Goal: Information Seeking & Learning: Learn about a topic

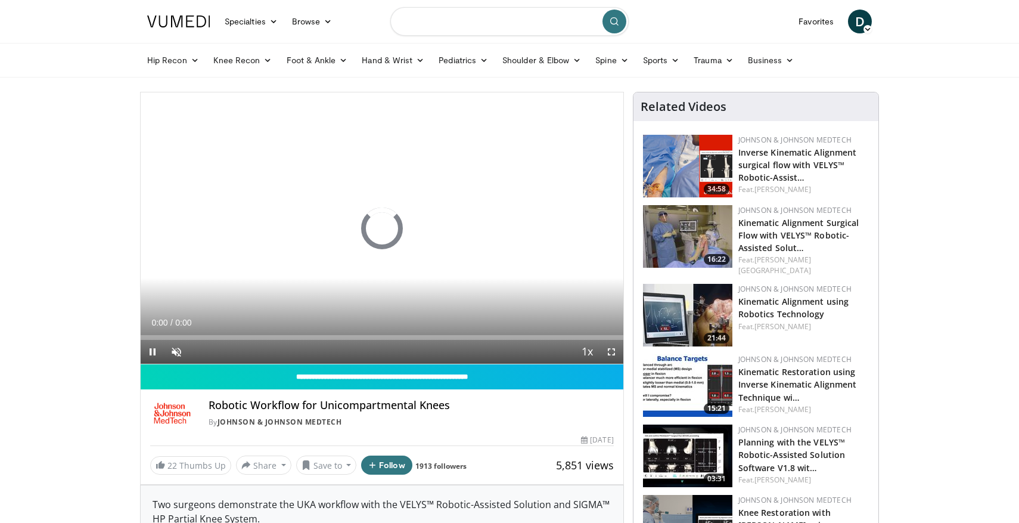
click at [493, 27] on input "Search topics, interventions" at bounding box center [509, 21] width 238 height 29
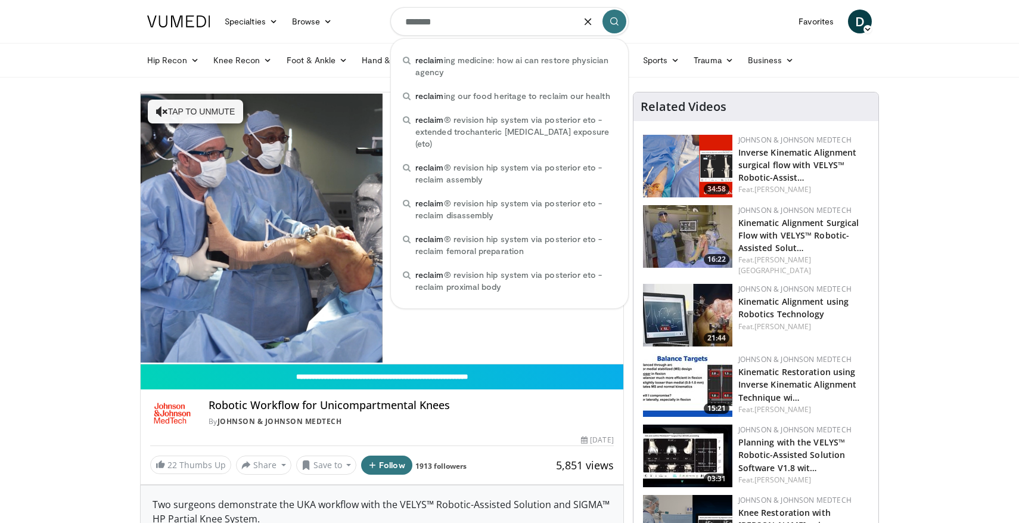
type input "*******"
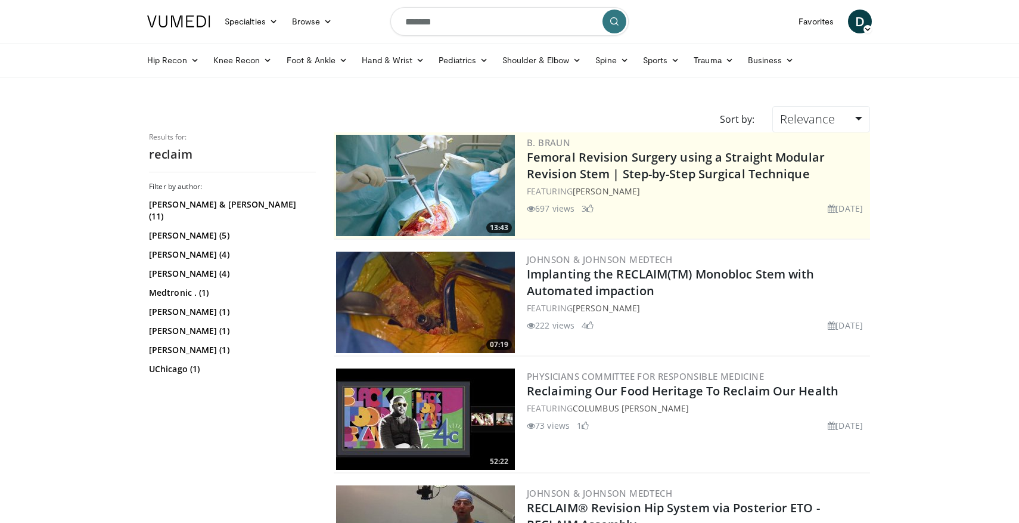
click at [481, 18] on input "*******" at bounding box center [509, 21] width 238 height 29
type input "**********"
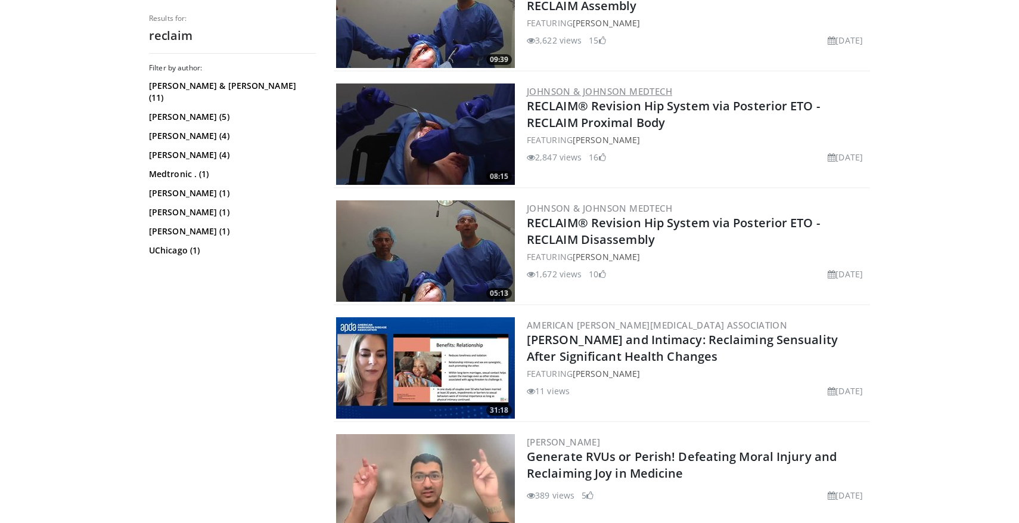
scroll to position [532, 0]
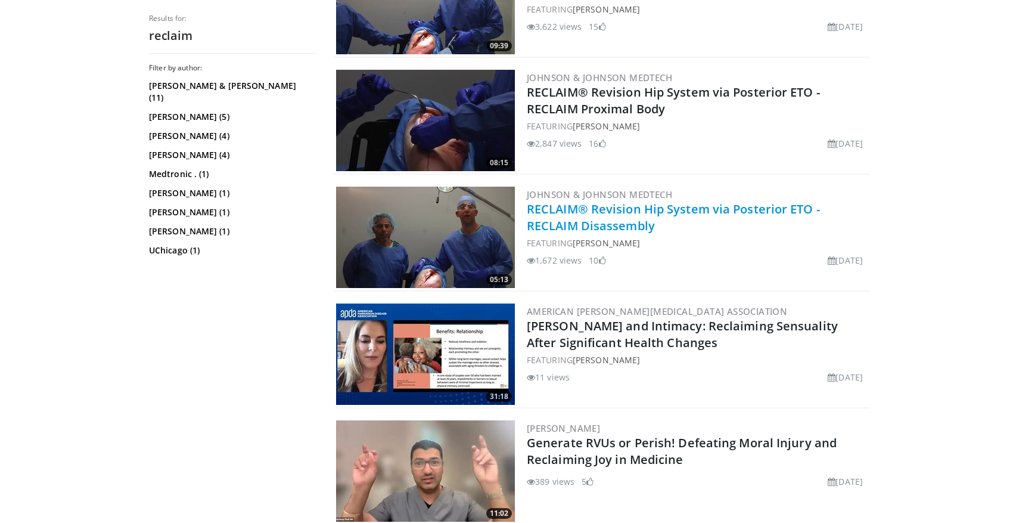
click at [620, 226] on link "RECLAIM® Revision Hip System via Posterior ETO - RECLAIM Disassembly" at bounding box center [673, 217] width 293 height 33
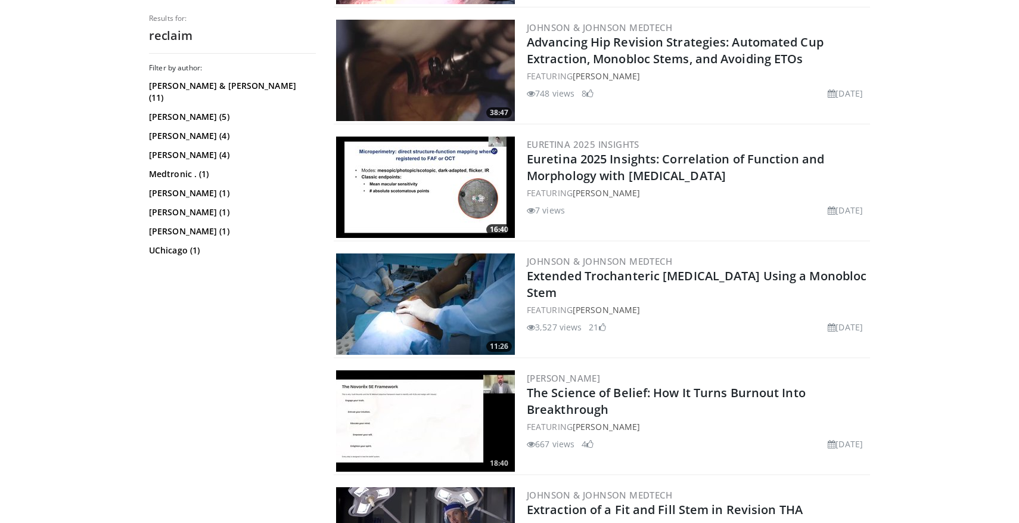
scroll to position [1595, 0]
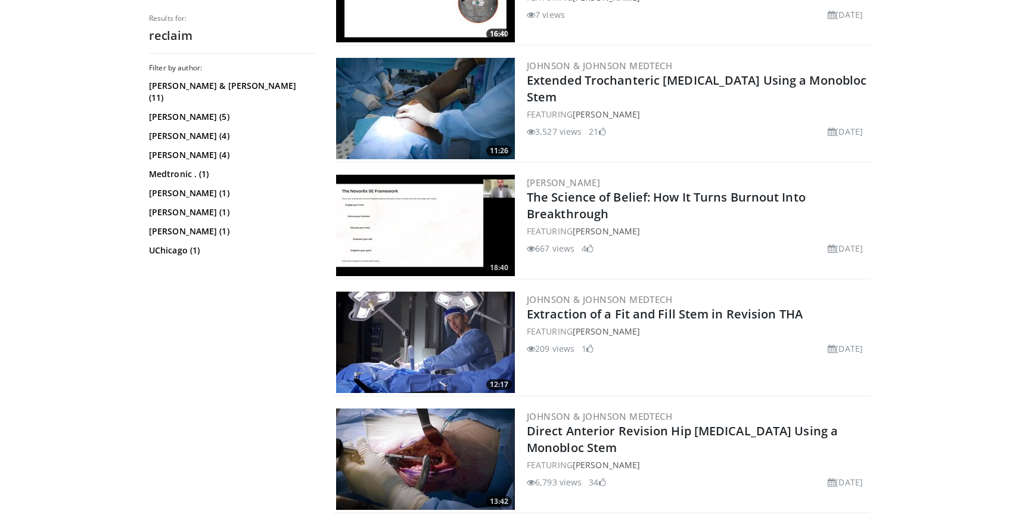
click at [719, 108] on div "FEATURING Daniel Berry" at bounding box center [697, 114] width 341 height 13
click at [717, 85] on link "Extended Trochanteric Osteotomy Using a Monobloc Stem" at bounding box center [697, 88] width 340 height 33
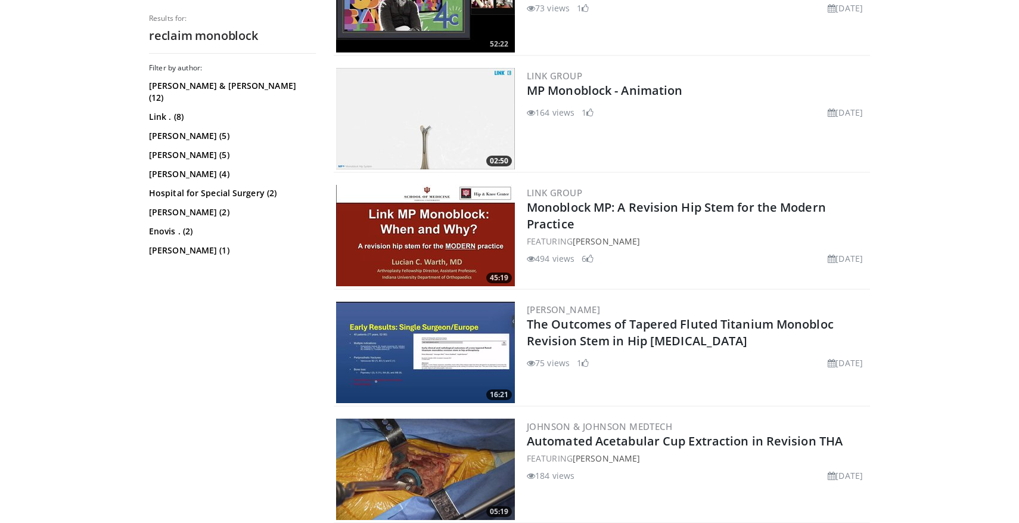
scroll to position [1494, 0]
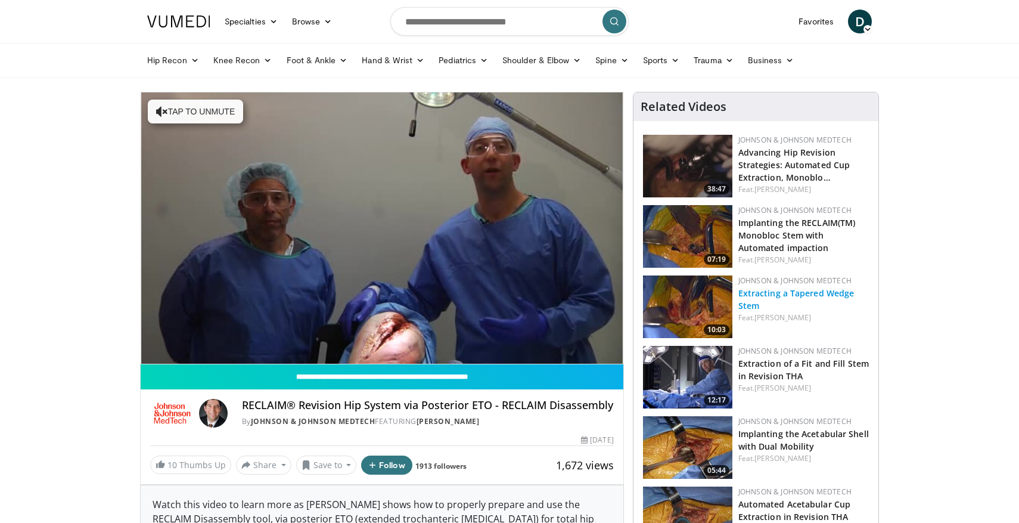
click at [821, 296] on link "Extracting a Tapered Wedge Stem" at bounding box center [796, 299] width 116 height 24
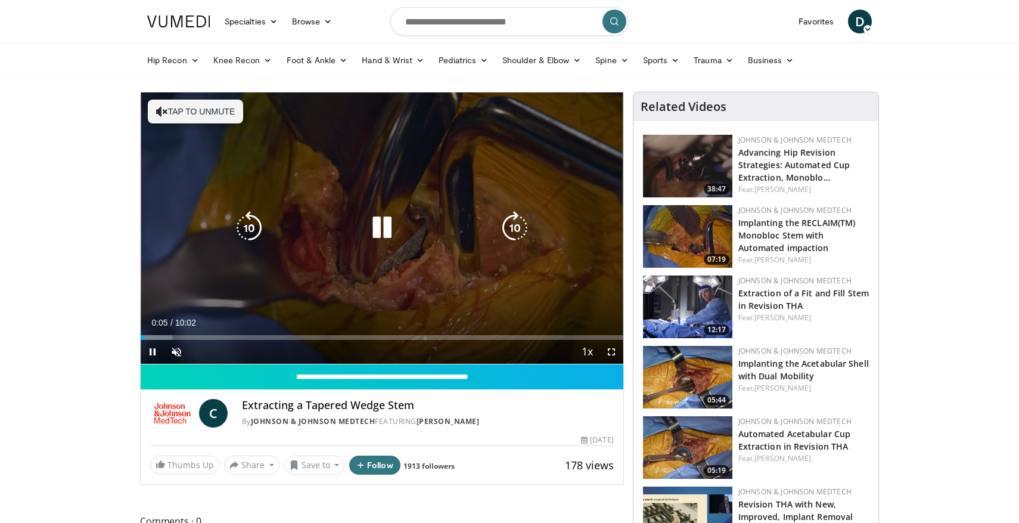
click at [207, 114] on button "Tap to unmute" at bounding box center [195, 112] width 95 height 24
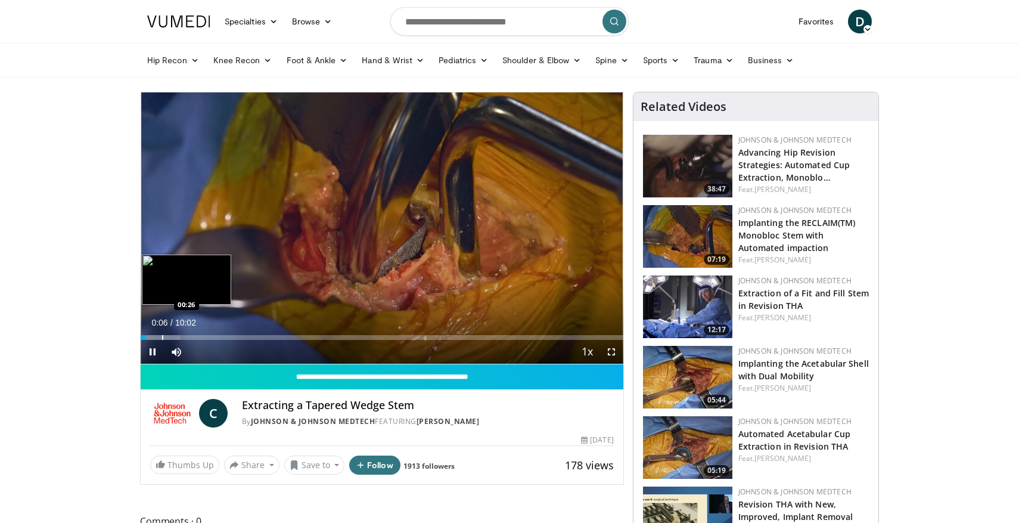
click at [162, 337] on div "Progress Bar" at bounding box center [161, 337] width 40 height 5
click at [190, 338] on div "Progress Bar" at bounding box center [188, 337] width 1 height 5
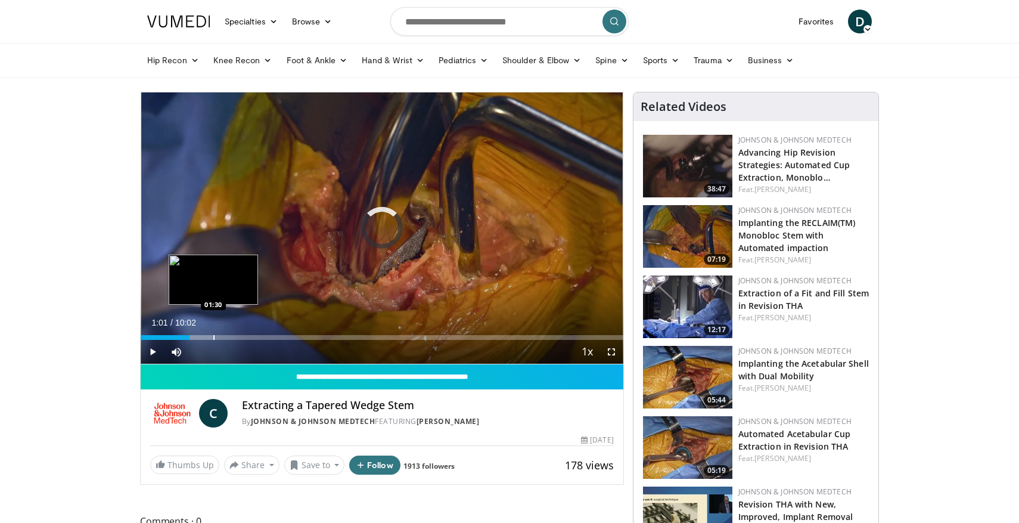
click at [215, 339] on div "Loaded : 14.81% 01:01 01:30" at bounding box center [382, 337] width 483 height 5
click at [233, 339] on div "Progress Bar" at bounding box center [233, 337] width 1 height 5
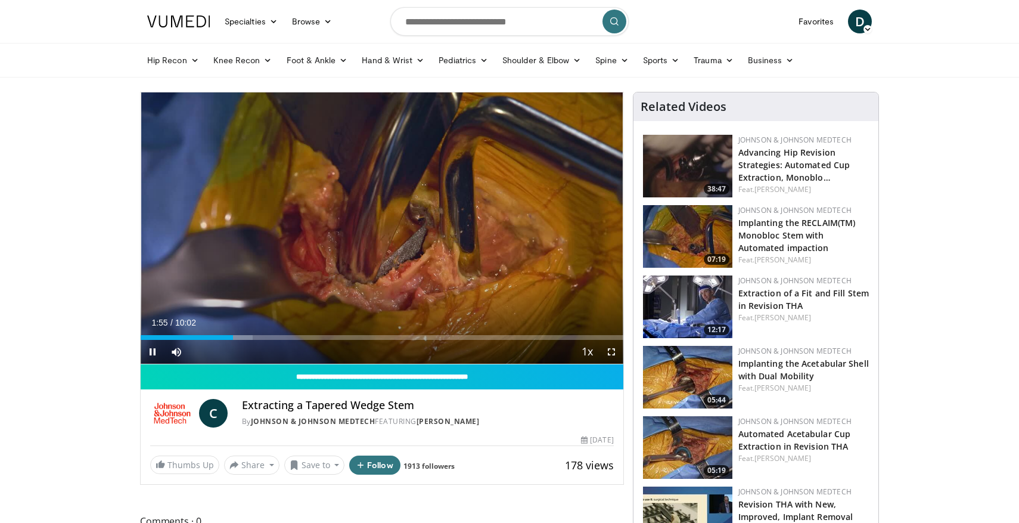
click at [252, 340] on div "Current Time 1:55 / Duration 10:02 Pause Skip Backward Skip Forward Mute 0% Loa…" at bounding box center [382, 352] width 483 height 24
click at [251, 336] on div "Progress Bar" at bounding box center [251, 337] width 1 height 5
click at [263, 338] on div "Progress Bar" at bounding box center [263, 337] width 1 height 5
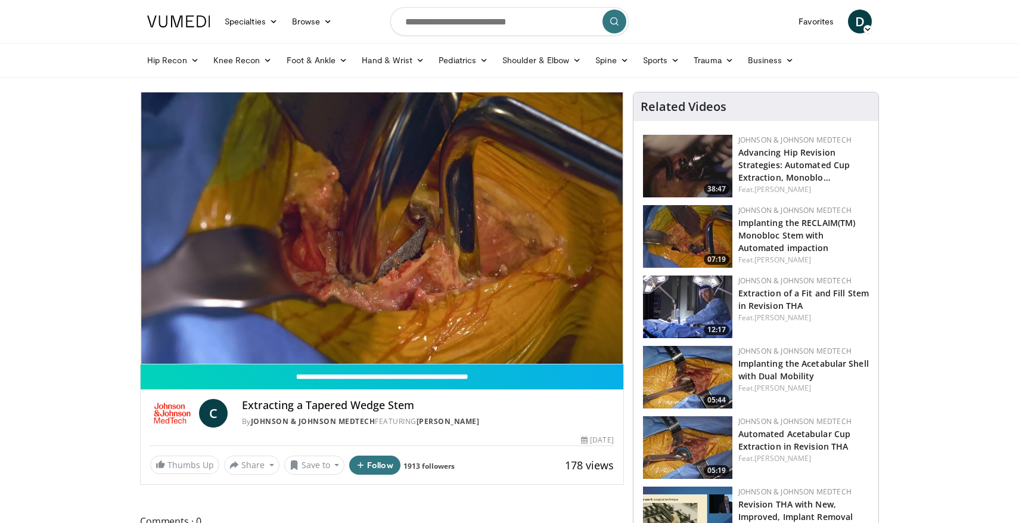
click at [273, 339] on div "10 seconds Tap to unmute" at bounding box center [382, 227] width 483 height 271
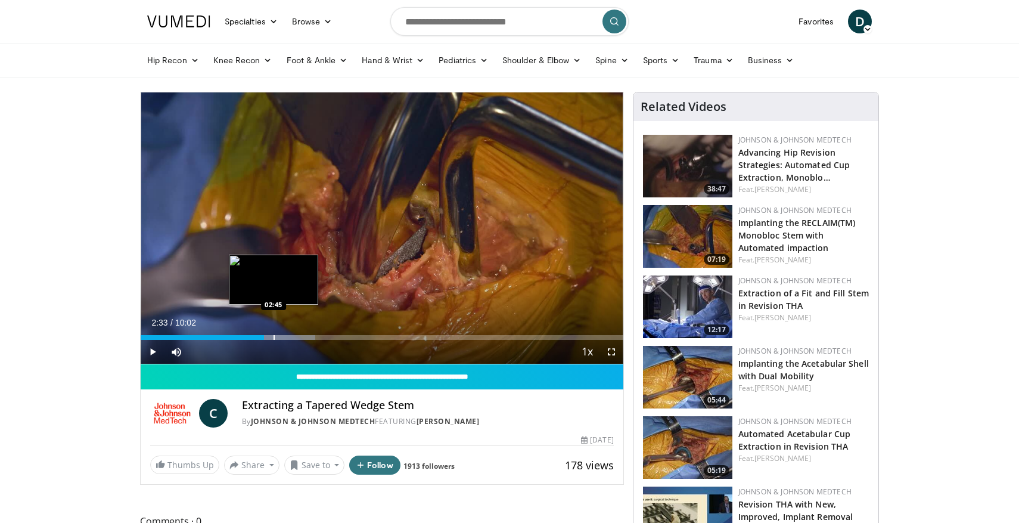
click at [275, 339] on div "Progress Bar" at bounding box center [274, 337] width 1 height 5
click at [155, 346] on span "Video Player" at bounding box center [153, 352] width 24 height 24
click at [265, 337] on div "Progress Bar" at bounding box center [265, 337] width 1 height 5
click at [269, 338] on div "Progress Bar" at bounding box center [268, 337] width 1 height 5
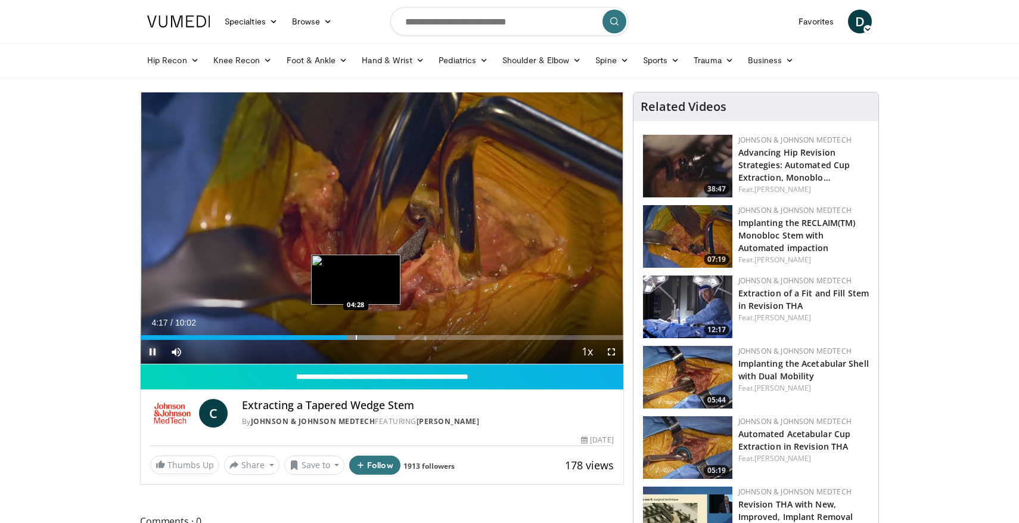
click at [356, 337] on div "Progress Bar" at bounding box center [356, 337] width 1 height 5
click at [367, 338] on div "Progress Bar" at bounding box center [367, 337] width 1 height 5
click at [381, 338] on div "Progress Bar" at bounding box center [381, 337] width 1 height 5
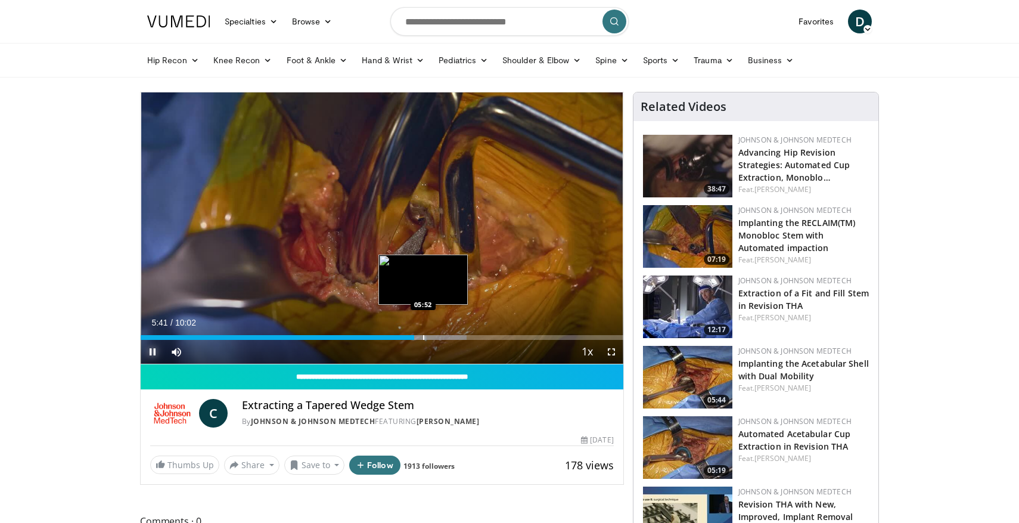
click at [423, 336] on div "Progress Bar" at bounding box center [423, 337] width 1 height 5
click at [433, 337] on div "Progress Bar" at bounding box center [433, 337] width 1 height 5
click at [444, 337] on div "Progress Bar" at bounding box center [444, 337] width 1 height 5
click at [458, 336] on div "Progress Bar" at bounding box center [458, 337] width 1 height 5
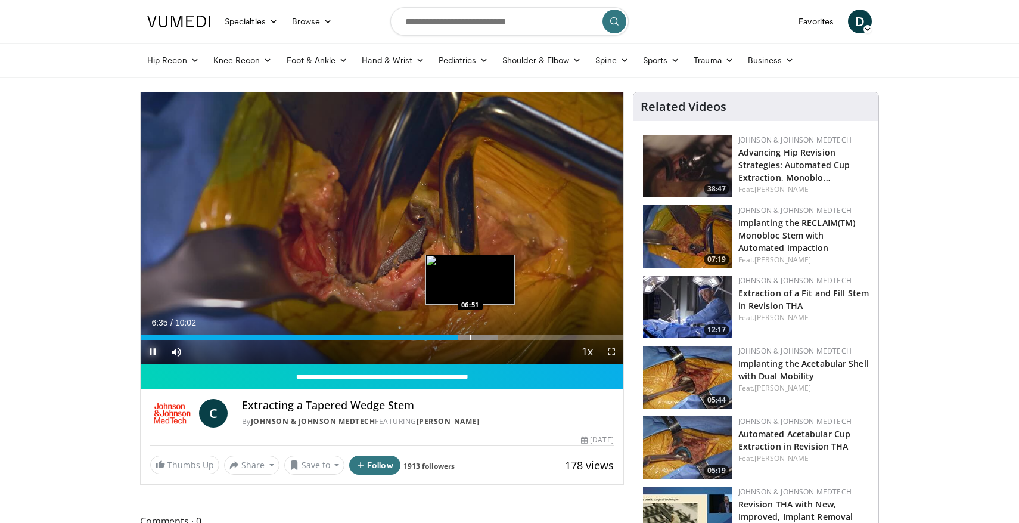
click at [470, 337] on div "Progress Bar" at bounding box center [470, 337] width 1 height 5
click at [477, 337] on div "Progress Bar" at bounding box center [477, 337] width 1 height 5
click at [492, 339] on div "Progress Bar" at bounding box center [492, 337] width 1 height 5
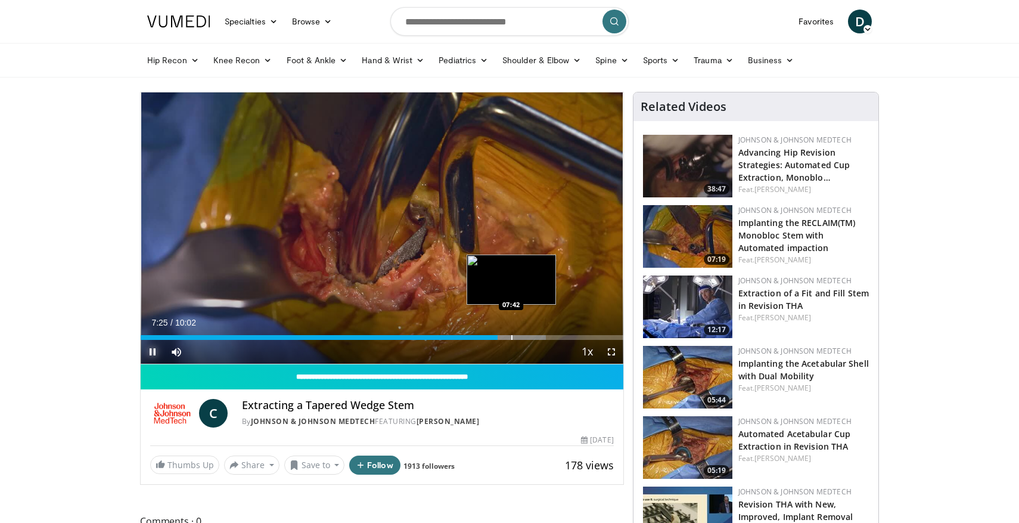
click at [511, 337] on div "Progress Bar" at bounding box center [511, 337] width 1 height 5
click at [521, 337] on div "Progress Bar" at bounding box center [521, 337] width 1 height 5
click at [535, 340] on div "Current Time 8:01 / Duration 10:02 Pause Skip Backward Skip Forward Mute 76% Lo…" at bounding box center [382, 352] width 483 height 24
click at [534, 337] on div "Progress Bar" at bounding box center [534, 337] width 1 height 5
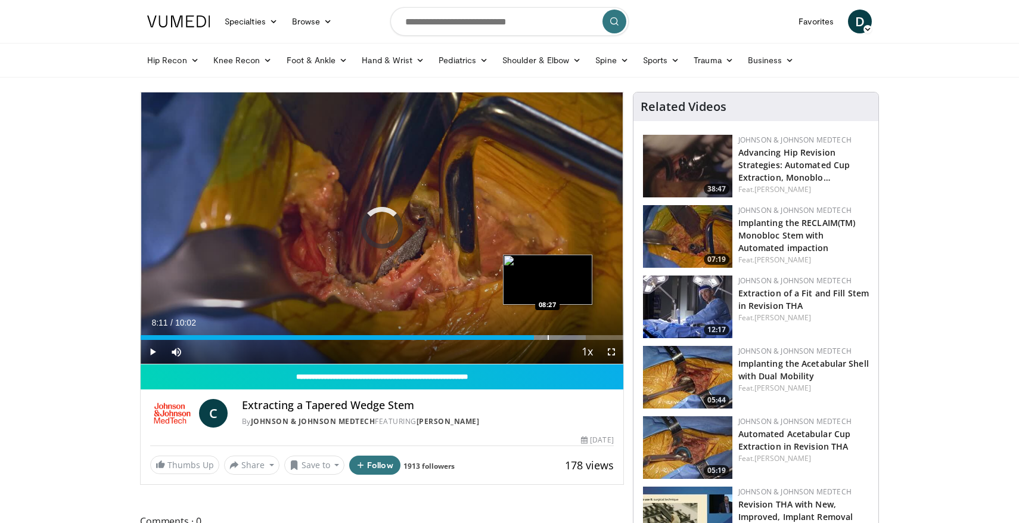
click at [548, 337] on div "Progress Bar" at bounding box center [548, 337] width 1 height 5
click at [561, 339] on div "Progress Bar" at bounding box center [561, 337] width 1 height 5
click at [571, 338] on div "Progress Bar" at bounding box center [571, 337] width 1 height 5
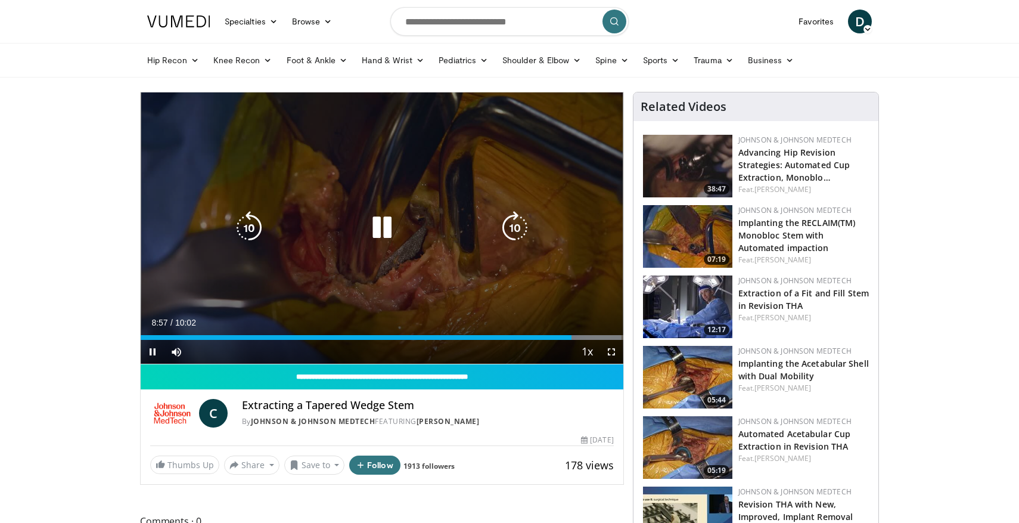
click at [579, 338] on div "Progress Bar" at bounding box center [585, 337] width 74 height 5
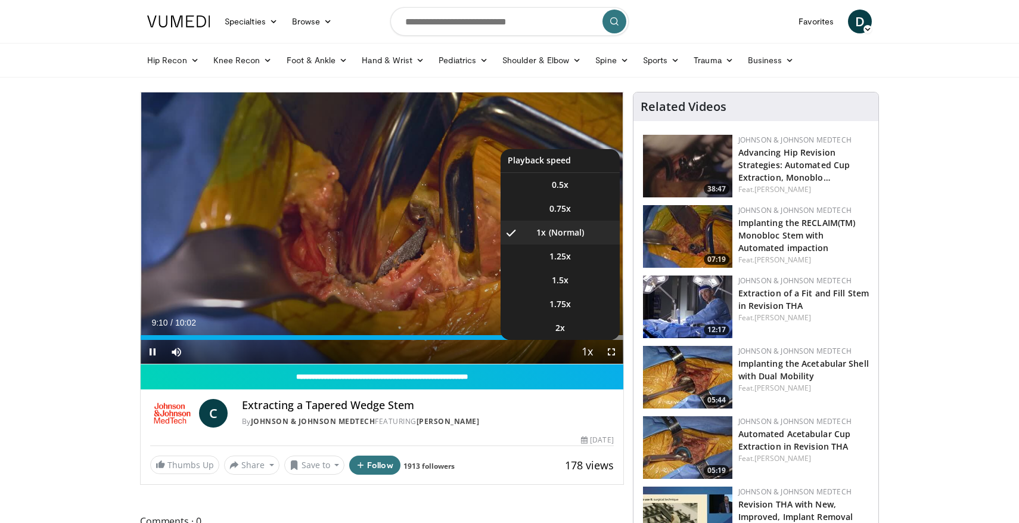
click at [591, 340] on span "Video Player" at bounding box center [587, 352] width 17 height 24
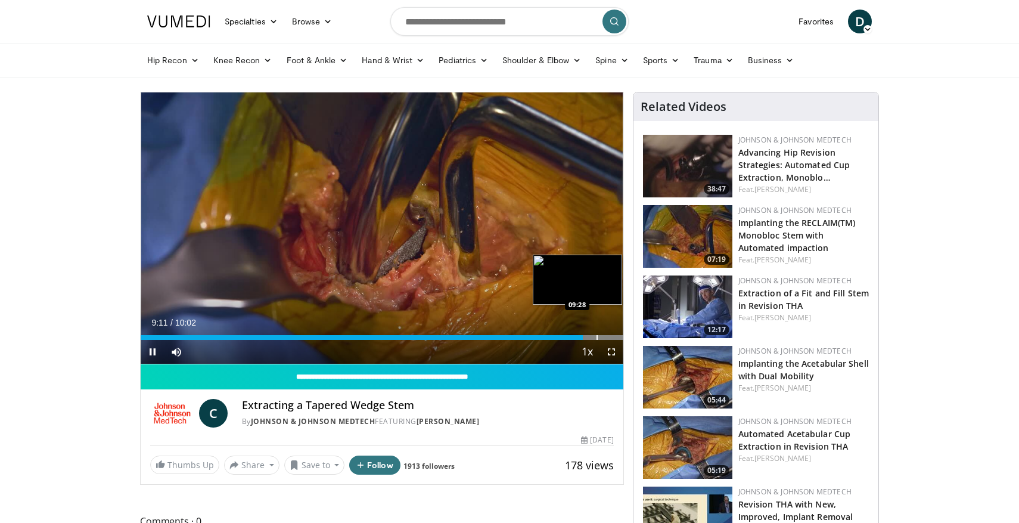
click at [597, 336] on div "Progress Bar" at bounding box center [597, 337] width 1 height 5
click at [608, 336] on div "Progress Bar" at bounding box center [608, 337] width 1 height 5
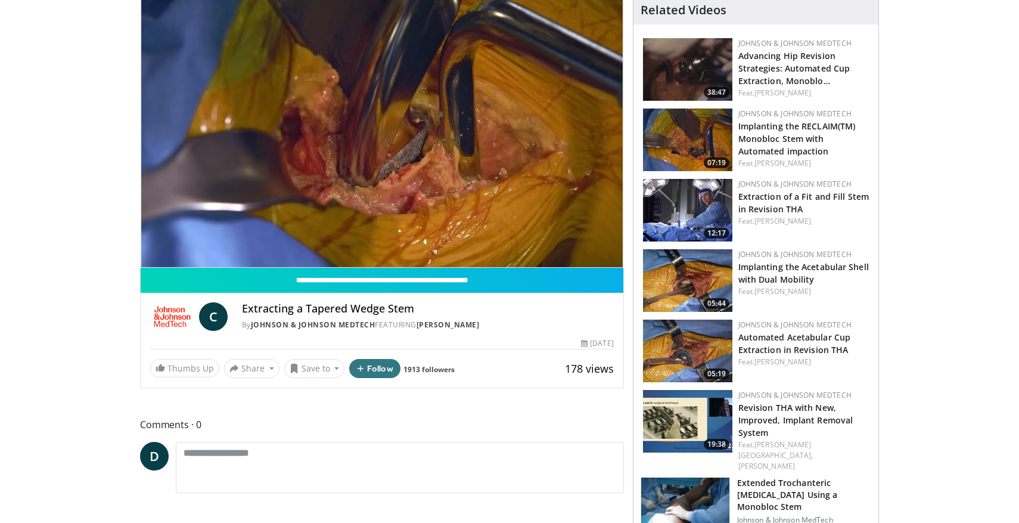
scroll to position [102, 0]
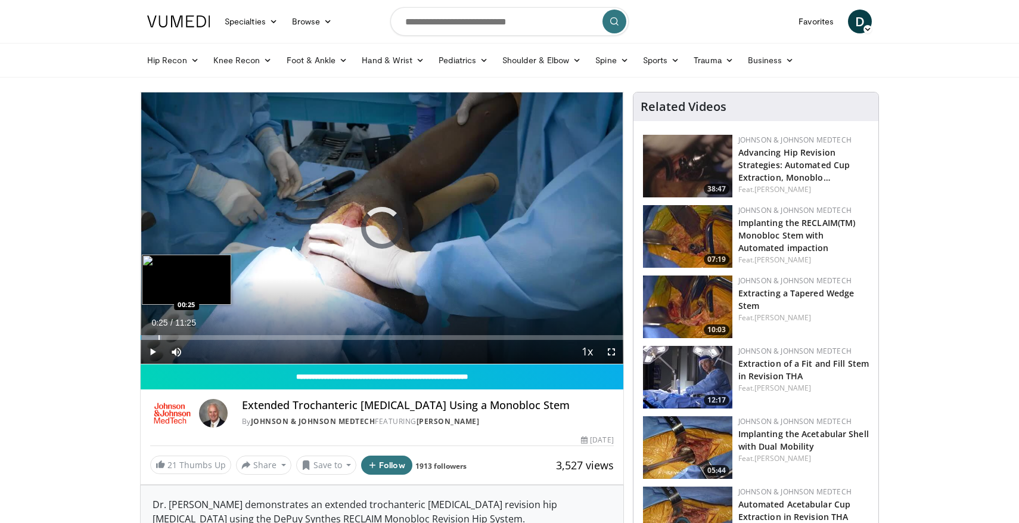
click at [159, 337] on div "Progress Bar" at bounding box center [159, 337] width 1 height 5
click at [151, 337] on div "Progress Bar" at bounding box center [151, 337] width 1 height 5
click at [148, 337] on div "Progress Bar" at bounding box center [148, 337] width 1 height 5
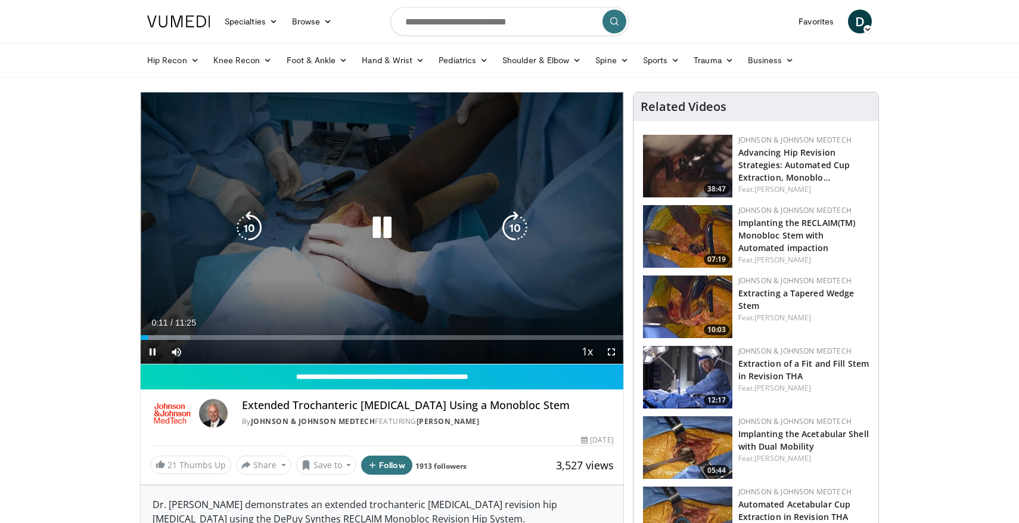
click at [169, 337] on video-js "**********" at bounding box center [382, 228] width 483 height 272
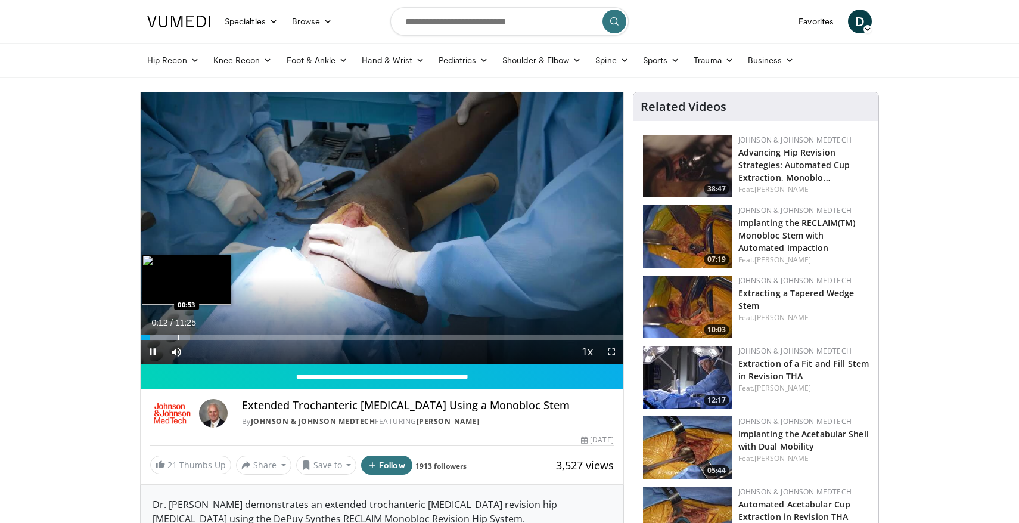
click at [178, 336] on div "Progress Bar" at bounding box center [178, 337] width 1 height 5
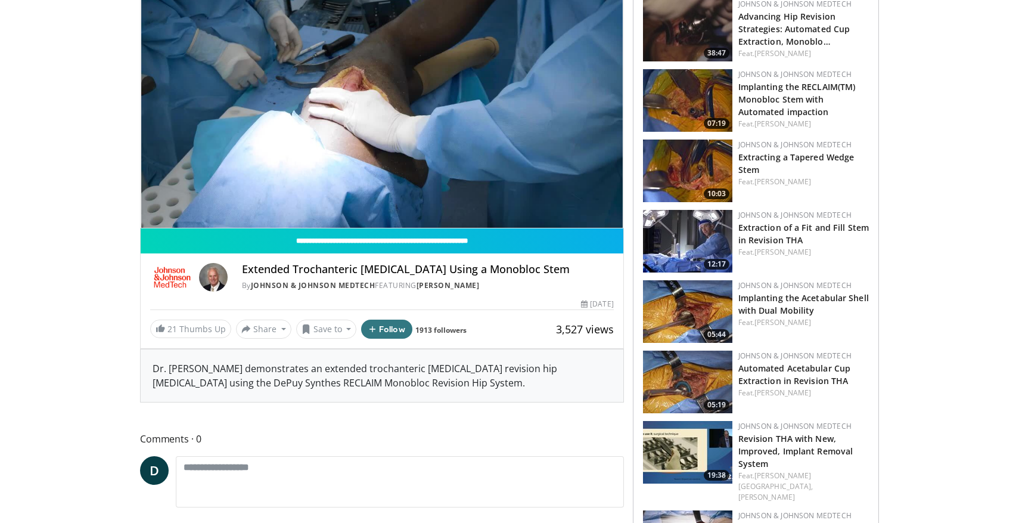
scroll to position [134, 0]
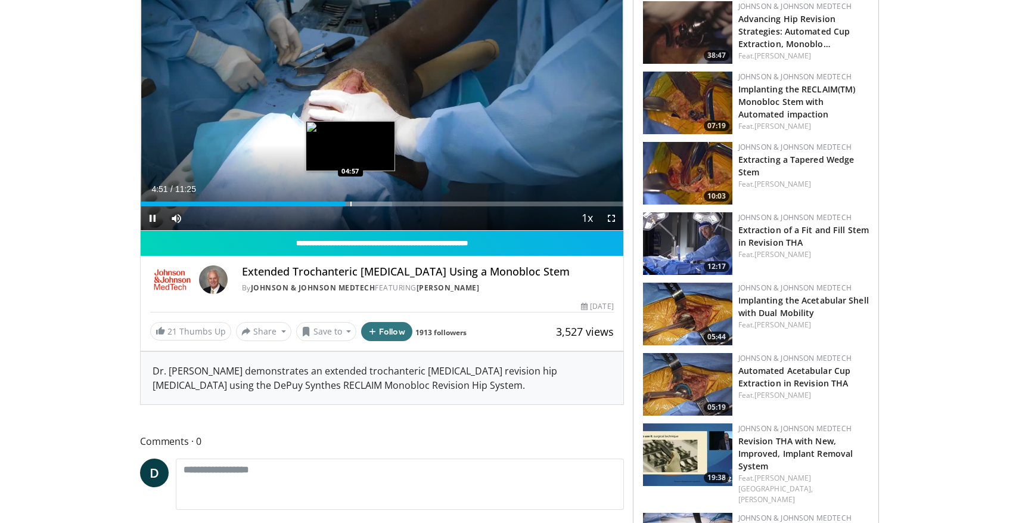
click at [350, 203] on div "Progress Bar" at bounding box center [350, 203] width 1 height 5
click at [357, 204] on div "Progress Bar" at bounding box center [357, 203] width 1 height 5
click at [367, 206] on div "Progress Bar" at bounding box center [367, 203] width 1 height 5
click at [370, 206] on div "Current Time 5:23 / Duration 11:25 Pause Skip Backward Skip Forward Mute 35% Lo…" at bounding box center [382, 218] width 483 height 24
click at [377, 205] on div "Progress Bar" at bounding box center [376, 203] width 1 height 5
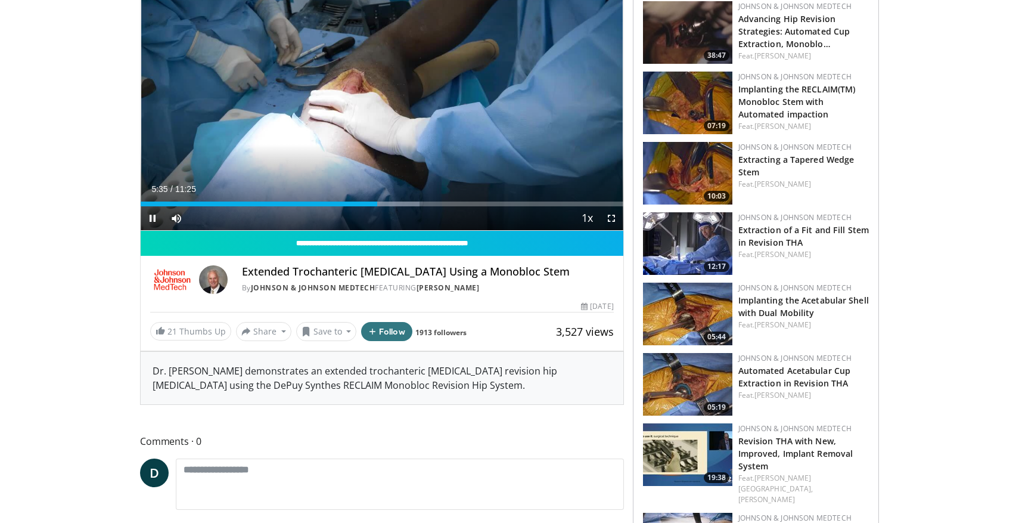
click at [387, 206] on div "Current Time 5:35 / Duration 11:25 Pause Skip Backward Skip Forward Mute 35% Lo…" at bounding box center [382, 218] width 483 height 24
click at [386, 203] on div "Progress Bar" at bounding box center [386, 203] width 1 height 5
click at [396, 205] on div "Progress Bar" at bounding box center [396, 203] width 1 height 5
click at [405, 207] on div "Current Time 6:03 / Duration 11:25 Pause Skip Backward Skip Forward Mute 35% Lo…" at bounding box center [382, 218] width 483 height 24
click at [411, 205] on div "Progress Bar" at bounding box center [411, 203] width 1 height 5
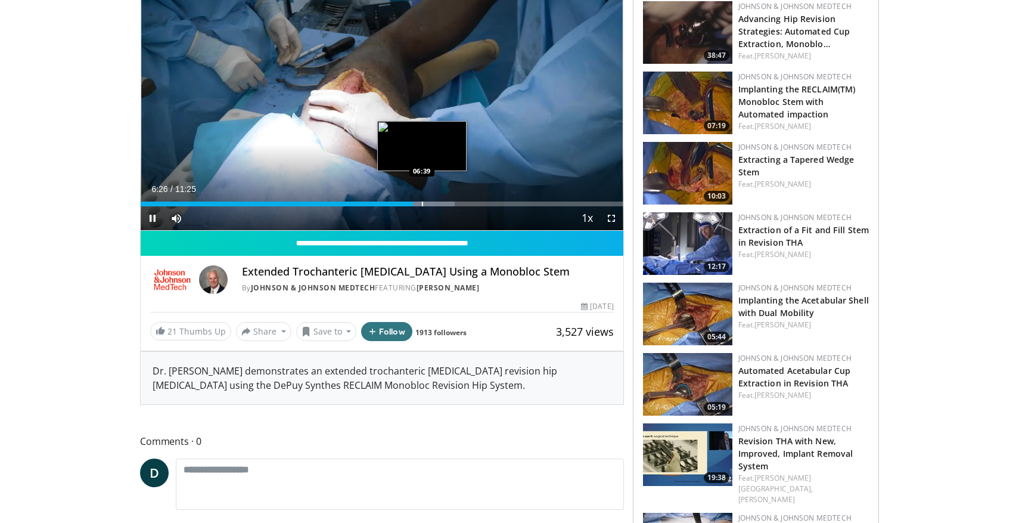
click at [422, 204] on div "Progress Bar" at bounding box center [422, 203] width 1 height 5
click at [430, 204] on div "Progress Bar" at bounding box center [430, 203] width 1 height 5
click at [446, 205] on div "Progress Bar" at bounding box center [446, 203] width 1 height 5
click at [462, 204] on div "Progress Bar" at bounding box center [462, 203] width 1 height 5
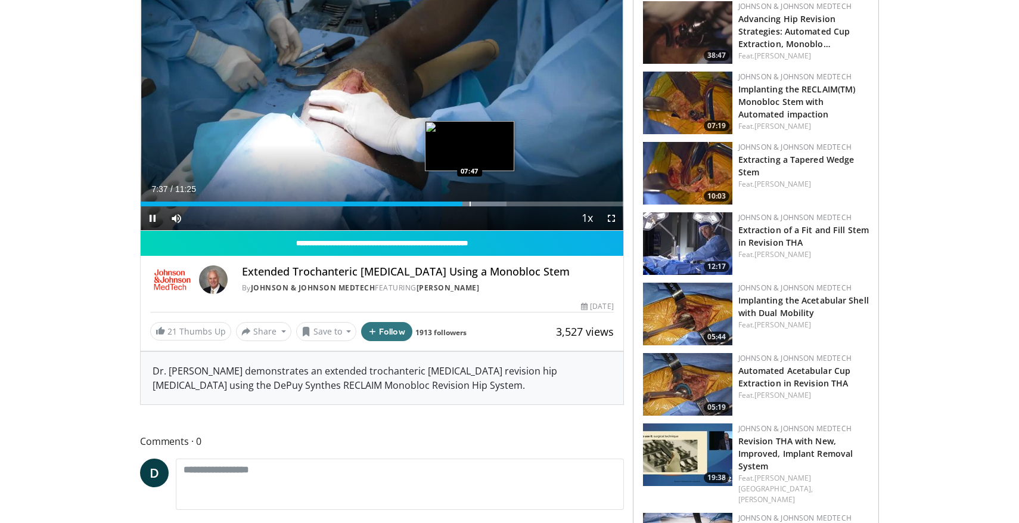
click at [470, 205] on div "Progress Bar" at bounding box center [470, 203] width 1 height 5
click at [491, 203] on div "Progress Bar" at bounding box center [491, 203] width 1 height 5
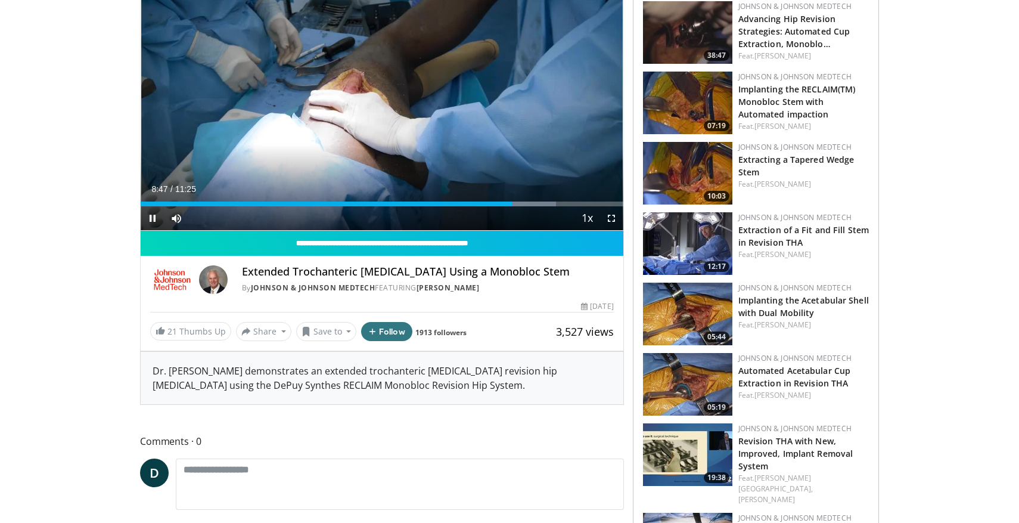
click at [520, 207] on div "Current Time 8:47 / Duration 11:25 Pause Skip Backward Skip Forward Mute 35% Lo…" at bounding box center [382, 218] width 483 height 24
click at [519, 201] on div "Loaded : 86.04% 08:48 08:57" at bounding box center [382, 200] width 483 height 11
click at [529, 204] on div "Progress Bar" at bounding box center [532, 203] width 62 height 5
click at [539, 206] on div "Progress Bar" at bounding box center [539, 203] width 1 height 5
click at [563, 206] on div "10 seconds Tap to unmute" at bounding box center [382, 94] width 483 height 271
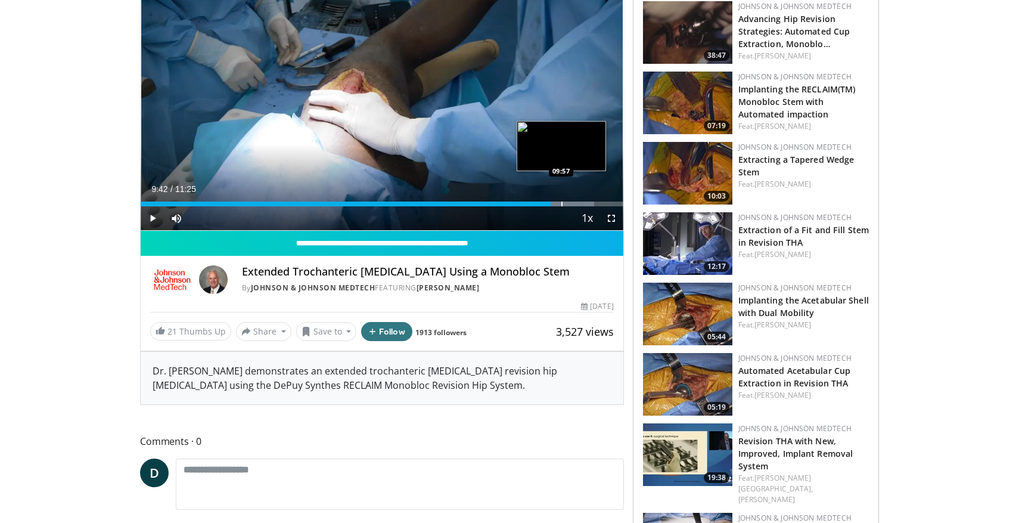
click at [561, 203] on div "Progress Bar" at bounding box center [561, 203] width 1 height 5
click at [152, 216] on span "Video Player" at bounding box center [153, 218] width 24 height 24
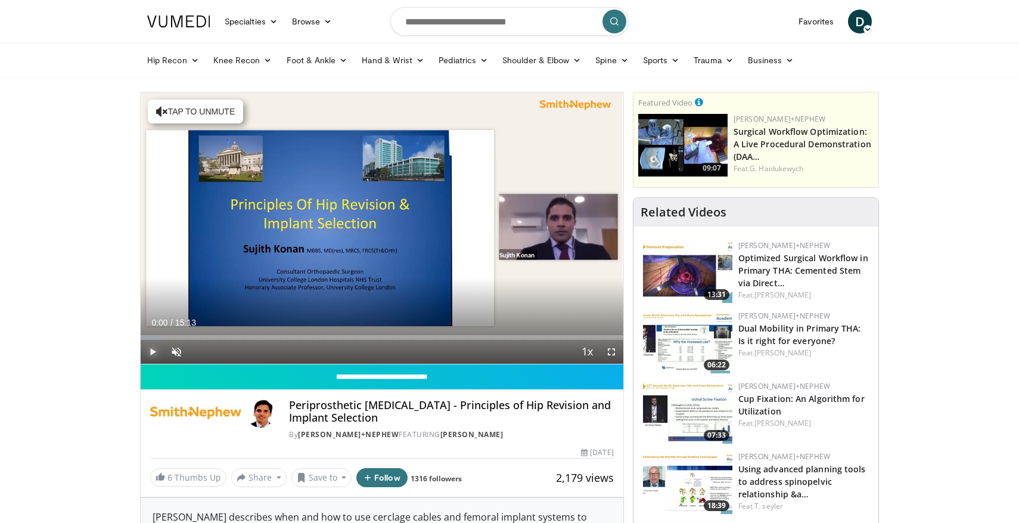
click at [153, 351] on span "Video Player" at bounding box center [153, 352] width 24 height 24
click at [167, 338] on div "Progress Bar" at bounding box center [167, 337] width 1 height 5
click at [193, 338] on div "Progress Bar" at bounding box center [192, 337] width 1 height 5
click at [173, 356] on span "Video Player" at bounding box center [176, 352] width 24 height 24
click at [209, 341] on div "51%" at bounding box center [209, 352] width 42 height 24
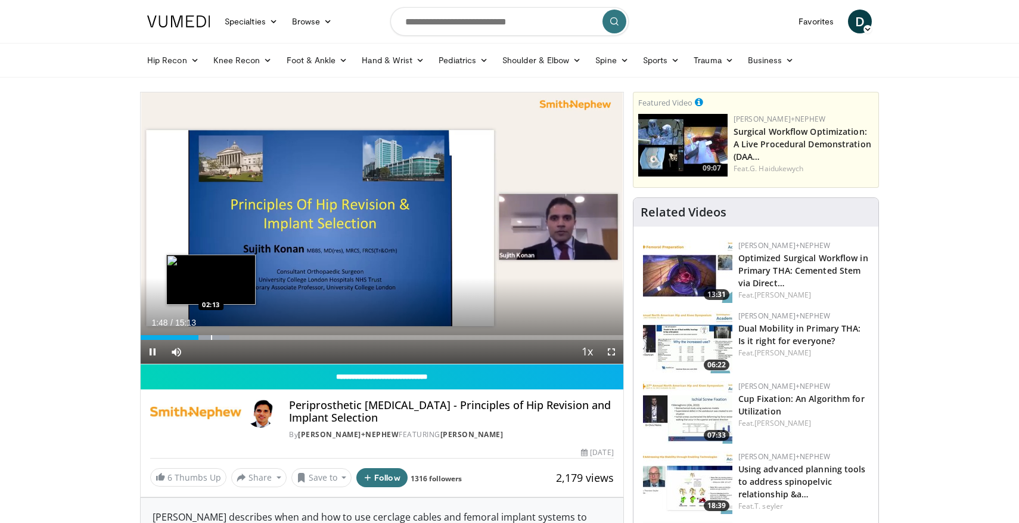
click at [211, 336] on div "Progress Bar" at bounding box center [211, 337] width 1 height 5
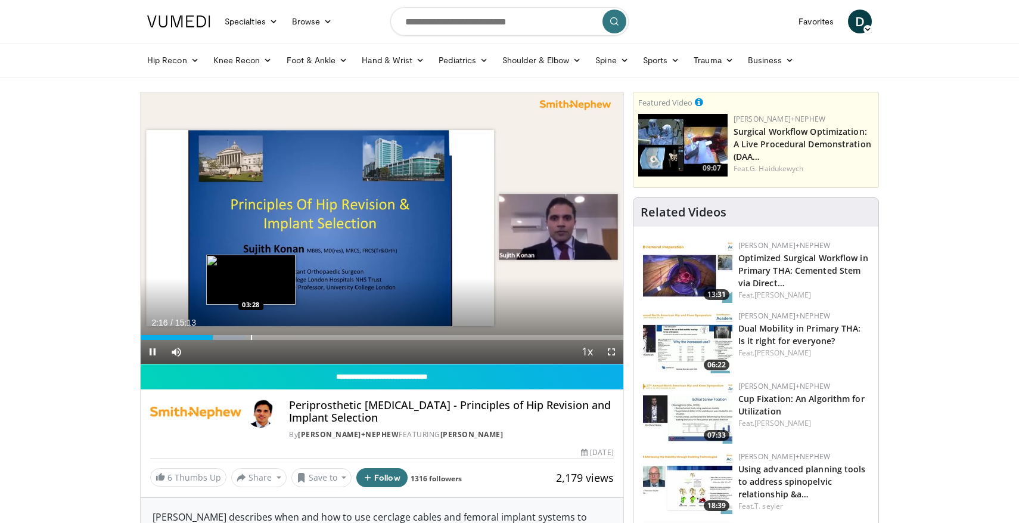
click at [252, 338] on div "Progress Bar" at bounding box center [251, 337] width 1 height 5
click at [280, 336] on div "Progress Bar" at bounding box center [278, 337] width 1 height 5
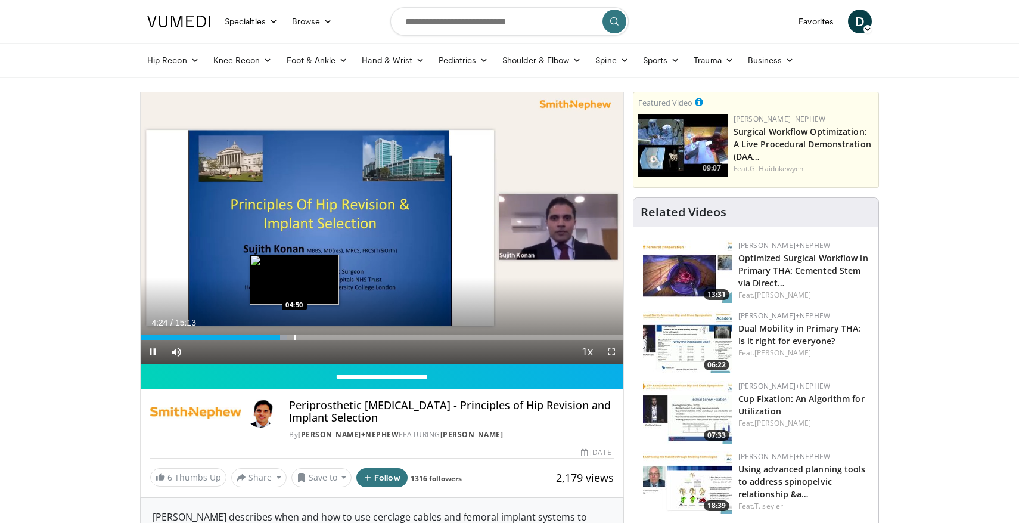
click at [295, 338] on div "Progress Bar" at bounding box center [294, 337] width 1 height 5
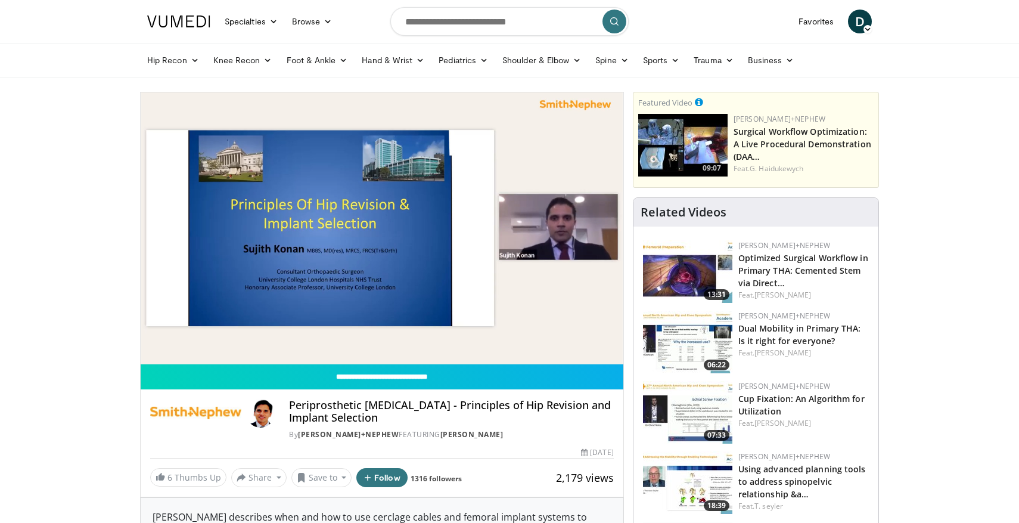
click at [339, 339] on div "10 seconds Tap to unmute" at bounding box center [382, 227] width 483 height 271
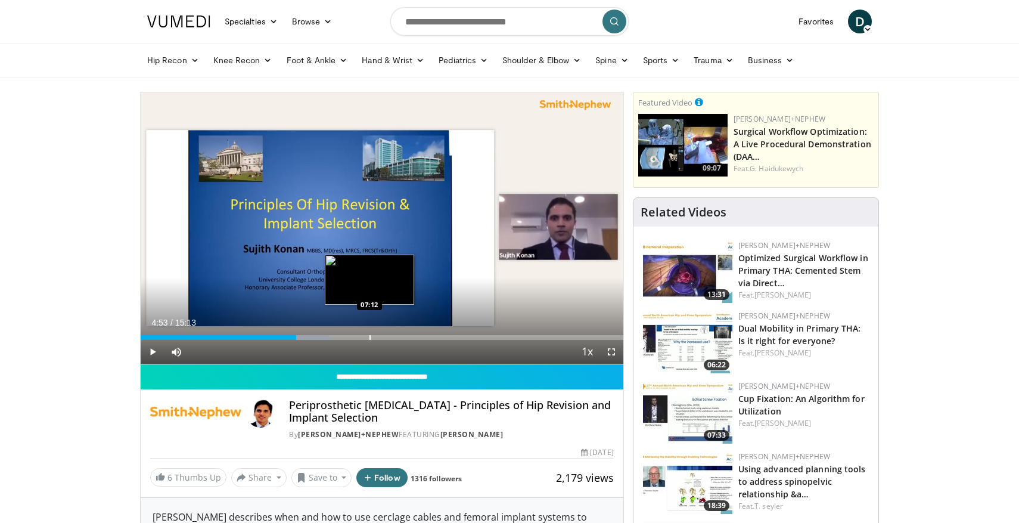
click at [370, 339] on div "Progress Bar" at bounding box center [370, 337] width 1 height 5
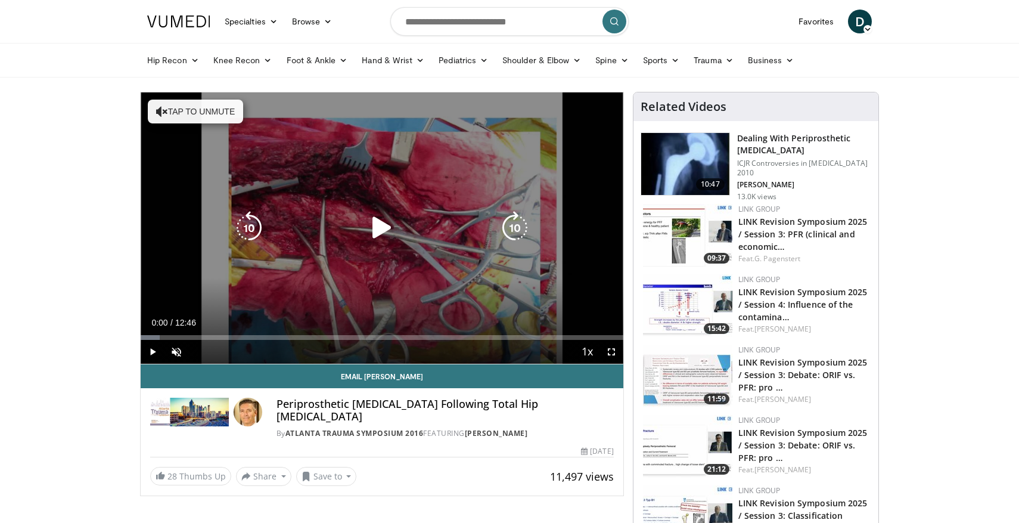
click at [383, 221] on icon "Video Player" at bounding box center [381, 227] width 33 height 33
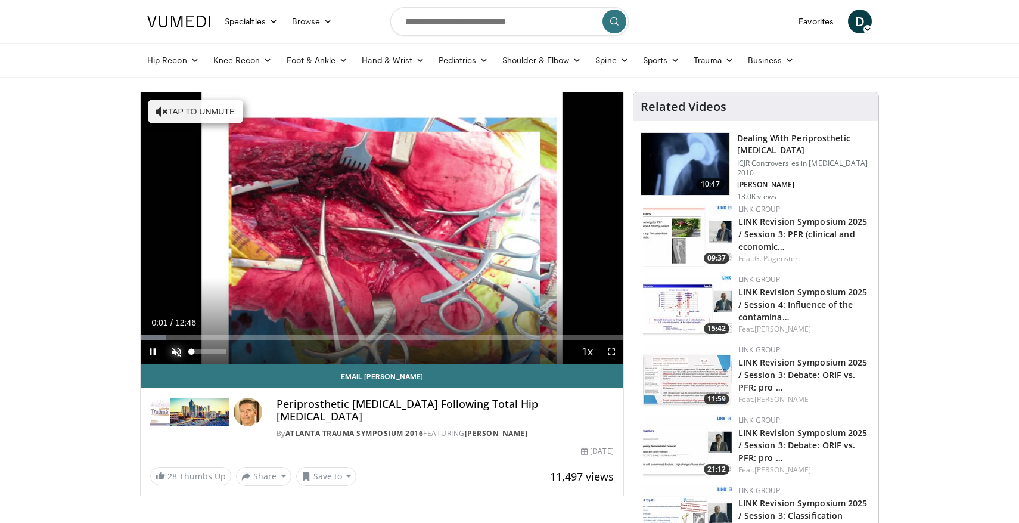
click at [180, 353] on span "Video Player" at bounding box center [176, 352] width 24 height 24
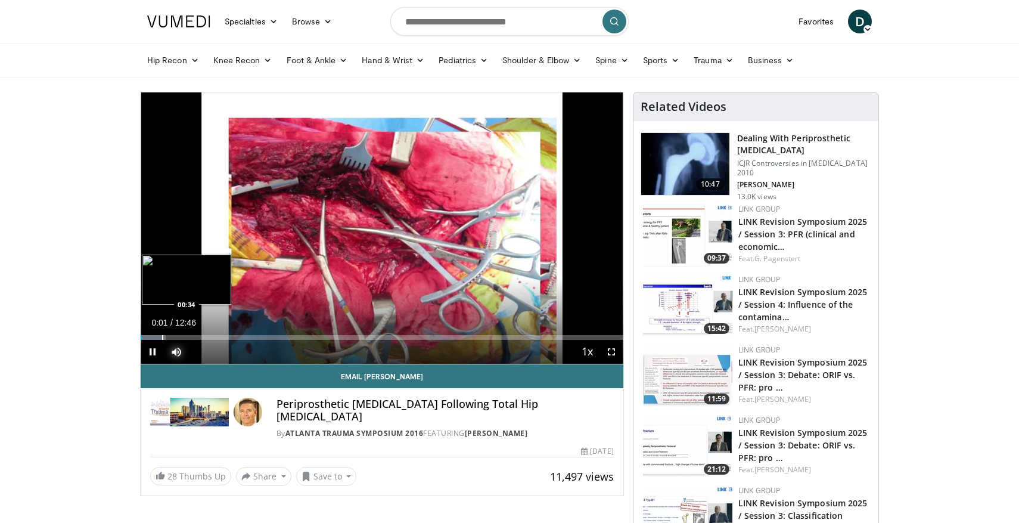
click at [163, 339] on div "Progress Bar" at bounding box center [162, 337] width 1 height 5
click at [179, 339] on div "Progress Bar" at bounding box center [179, 337] width 1 height 5
click at [203, 340] on div "Current Time 1:01 / Duration 12:46 Pause Skip Backward Skip Forward Mute 0% Loa…" at bounding box center [382, 352] width 483 height 24
click at [207, 339] on div "Progress Bar" at bounding box center [207, 337] width 1 height 5
click at [234, 340] on div "Current Time 1:45 / Duration 12:46 Pause Skip Backward Skip Forward Mute 0% Loa…" at bounding box center [382, 352] width 483 height 24
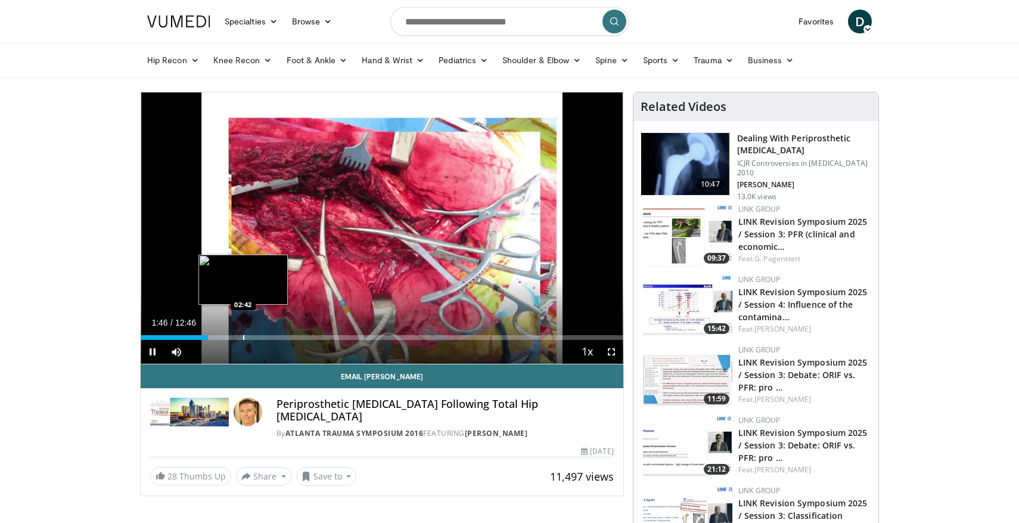
click at [243, 337] on div "Progress Bar" at bounding box center [243, 337] width 1 height 5
click at [271, 339] on div "Progress Bar" at bounding box center [271, 337] width 1 height 5
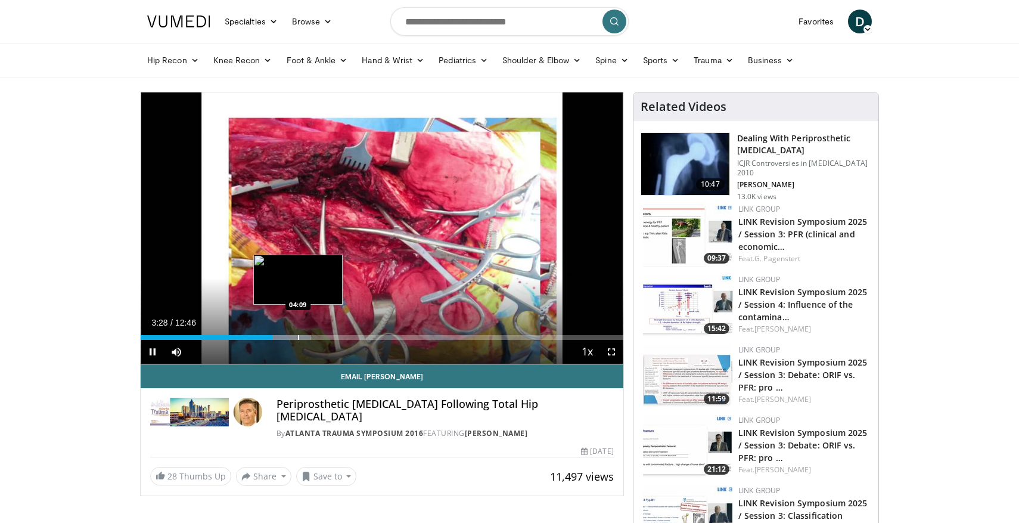
click at [298, 339] on div "Progress Bar" at bounding box center [298, 337] width 1 height 5
click at [328, 337] on div "Progress Bar" at bounding box center [328, 337] width 1 height 5
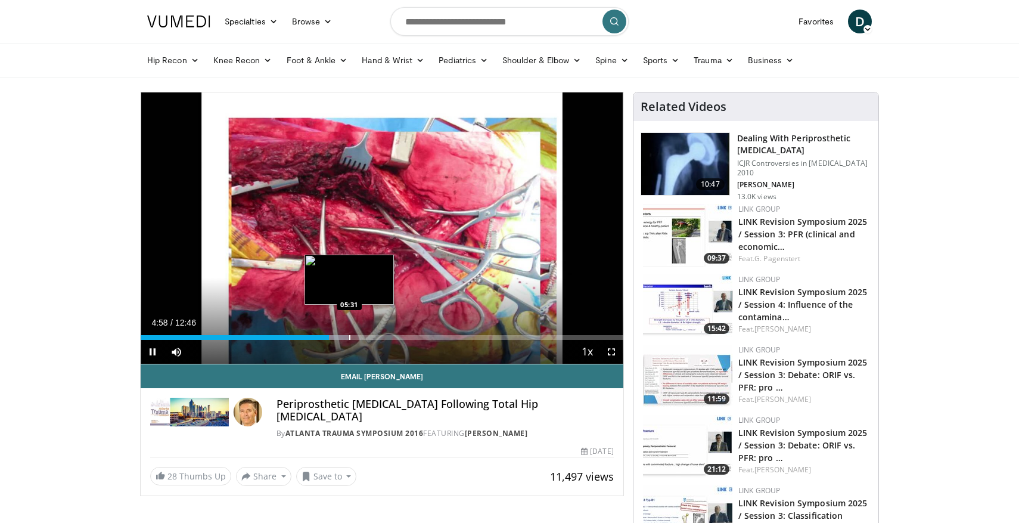
click at [349, 337] on div "Progress Bar" at bounding box center [349, 337] width 1 height 5
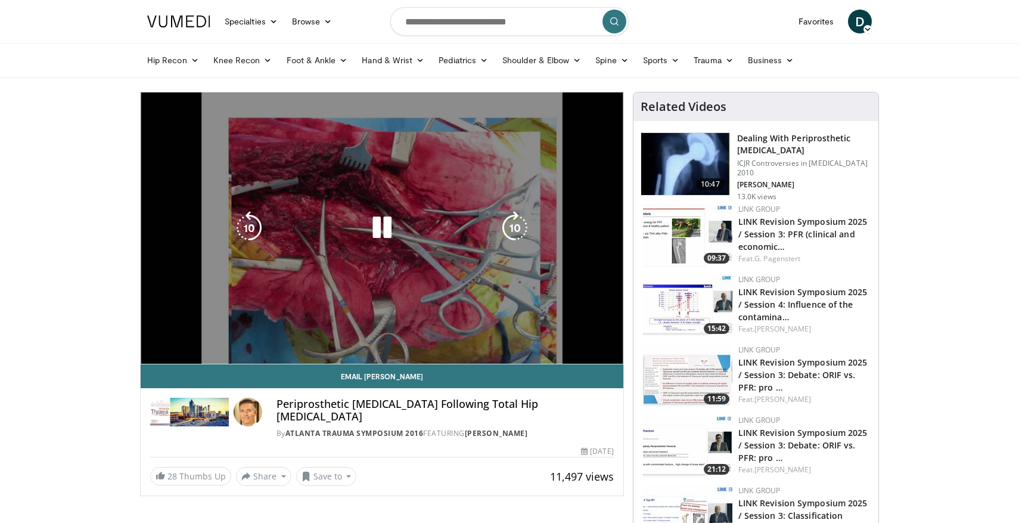
click at [380, 338] on div "10 seconds Tap to unmute" at bounding box center [382, 227] width 483 height 271
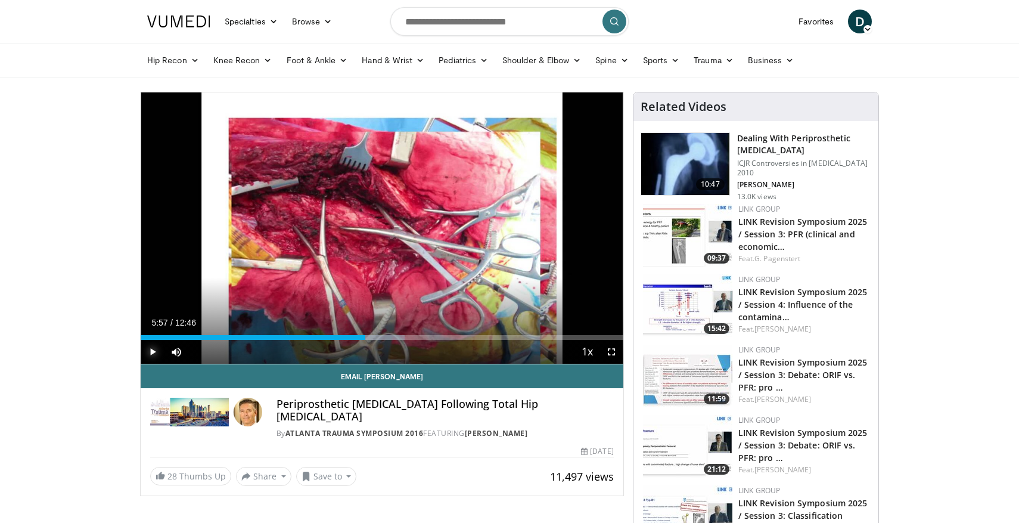
click at [158, 350] on span "Video Player" at bounding box center [153, 352] width 24 height 24
click at [380, 336] on div "Loaded : 54.67% 06:21 06:21" at bounding box center [382, 337] width 483 height 5
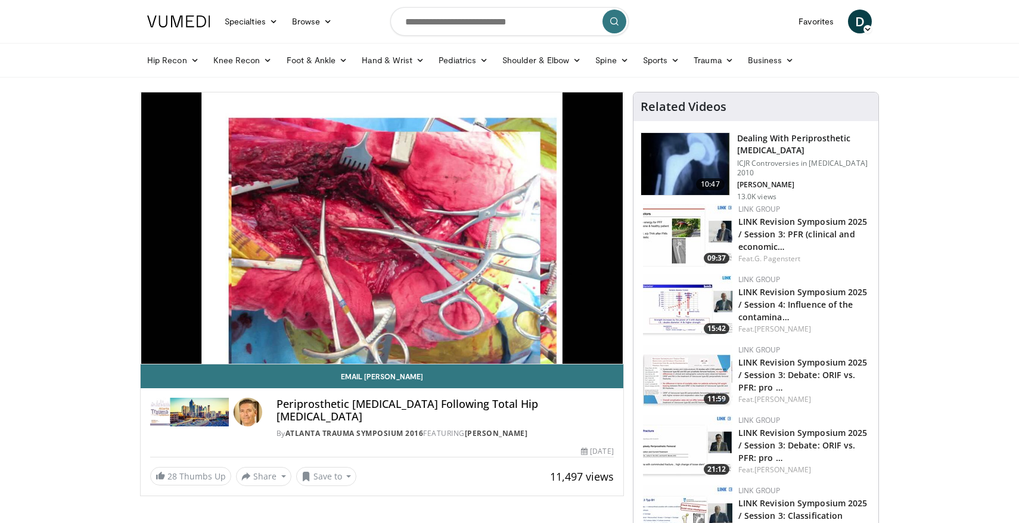
click at [393, 336] on div "10 seconds Tap to unmute" at bounding box center [382, 227] width 483 height 271
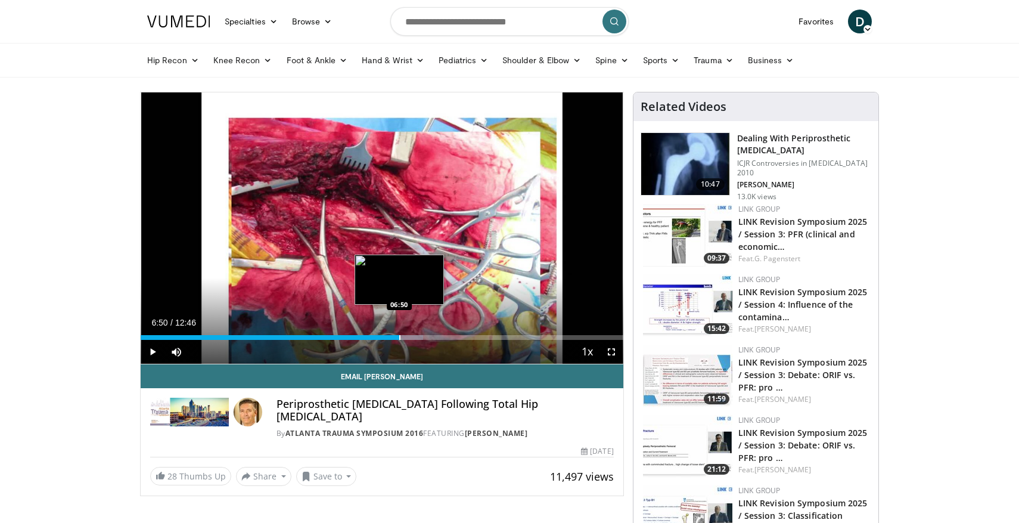
click at [399, 336] on div "Progress Bar" at bounding box center [399, 337] width 1 height 5
click at [157, 355] on span "Video Player" at bounding box center [153, 352] width 24 height 24
click at [409, 337] on div "Progress Bar" at bounding box center [409, 337] width 1 height 5
click at [439, 340] on div "Current Time 7:07 / Duration 12:46 Pause Skip Backward Skip Forward Mute 0% Loa…" at bounding box center [382, 352] width 483 height 24
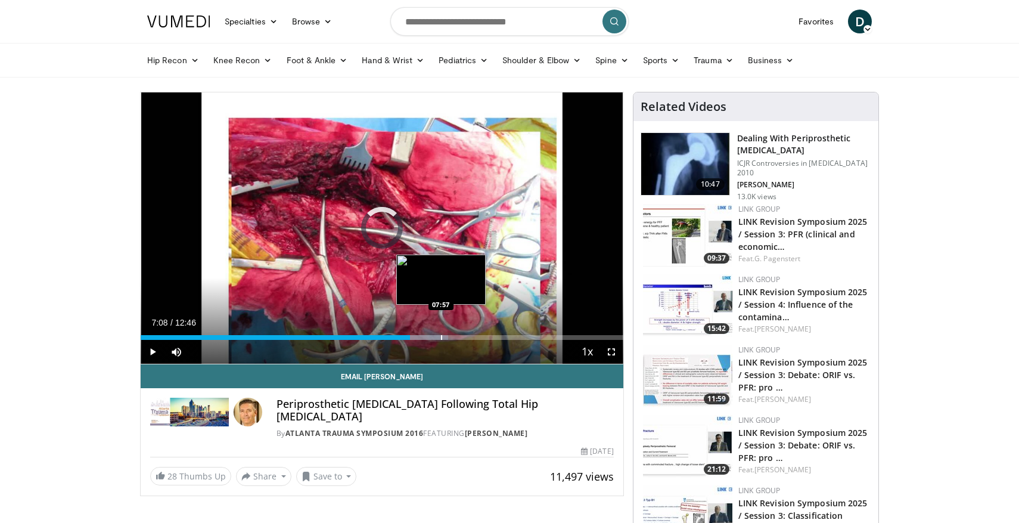
click at [440, 337] on div "Loaded : 63.78% 07:08 07:57" at bounding box center [382, 337] width 483 height 5
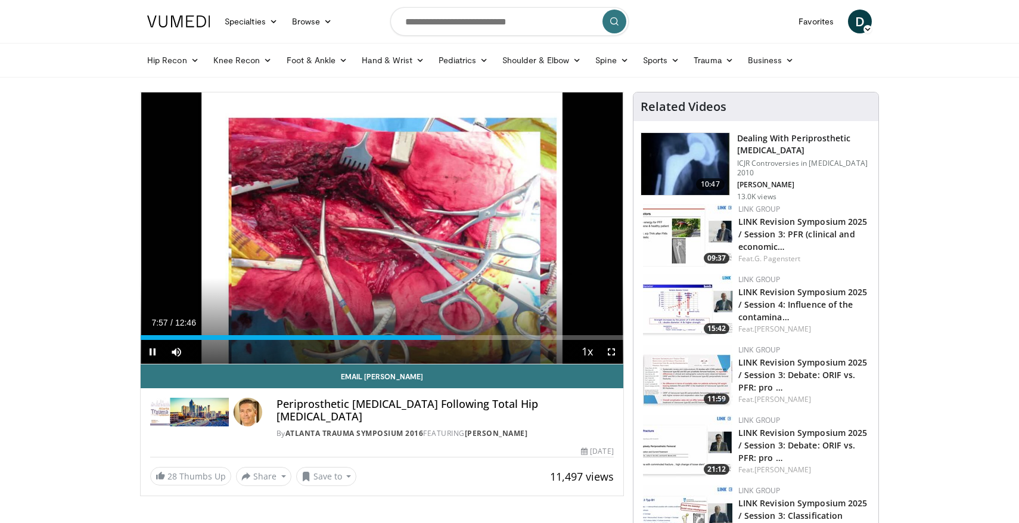
click at [460, 340] on div "Current Time 7:57 / Duration 12:46 Pause Skip Backward Skip Forward Mute 0% Loa…" at bounding box center [382, 352] width 483 height 24
click at [464, 337] on div "Loaded : 66.56% 07:58 08:34" at bounding box center [382, 337] width 483 height 5
click at [494, 340] on div "Current Time 8:34 / Duration 12:46 Pause Skip Backward Skip Forward Mute 0% Loa…" at bounding box center [382, 352] width 483 height 24
click at [501, 340] on div "Current Time 8:35 / Duration 12:46 Pause Skip Backward Skip Forward Mute 0% Loa…" at bounding box center [382, 352] width 483 height 24
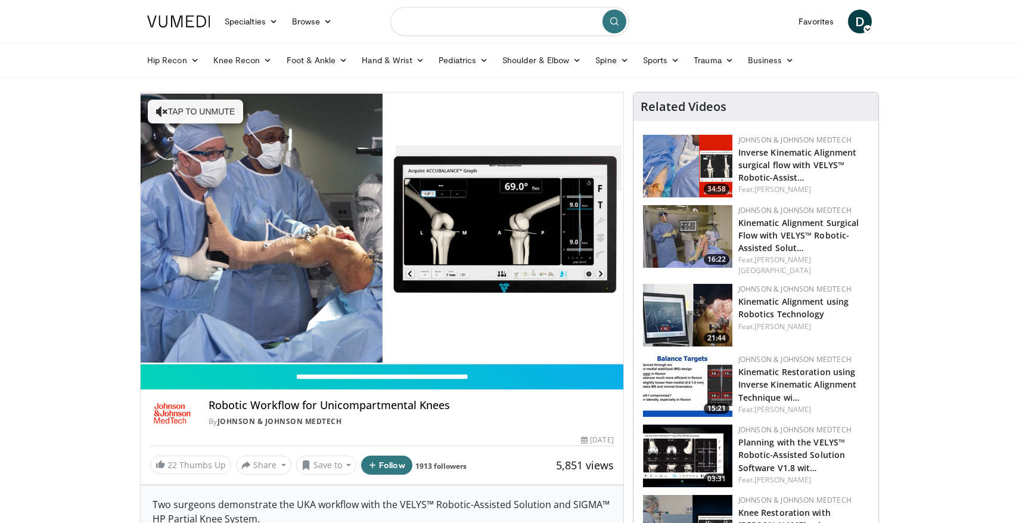
click at [473, 23] on input "Search topics, interventions" at bounding box center [509, 21] width 238 height 29
type input "**********"
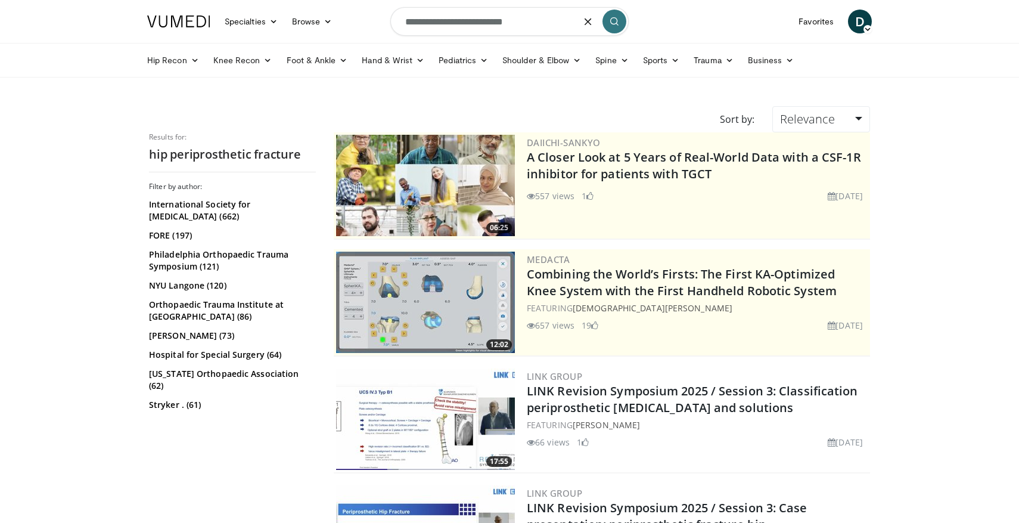
click at [553, 25] on input "**********" at bounding box center [509, 21] width 238 height 29
type input "**********"
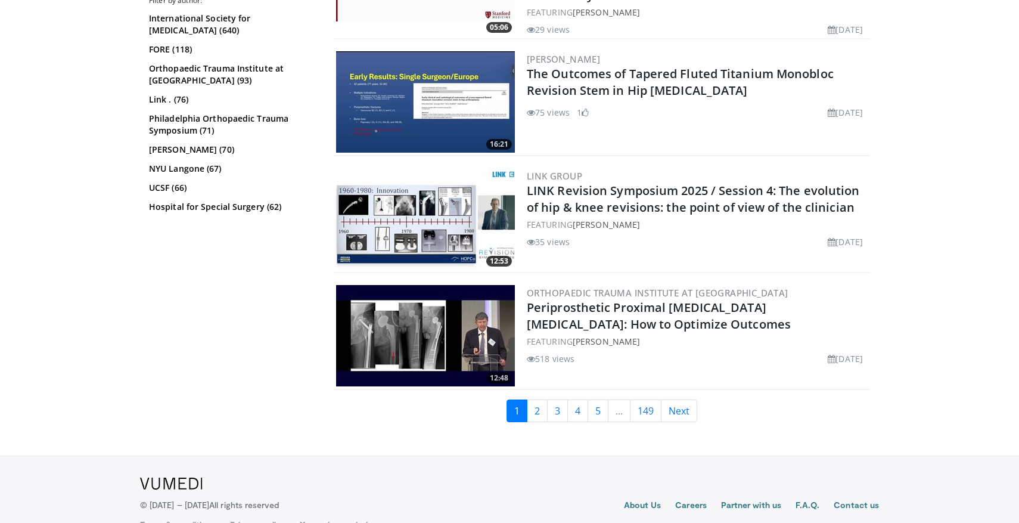
scroll to position [2921, 0]
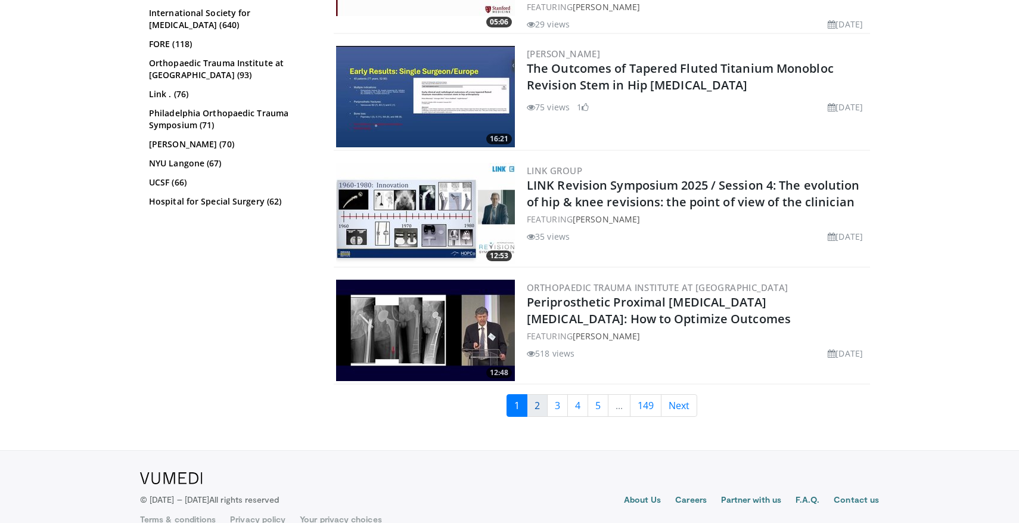
click at [537, 394] on link "2" at bounding box center [537, 405] width 21 height 23
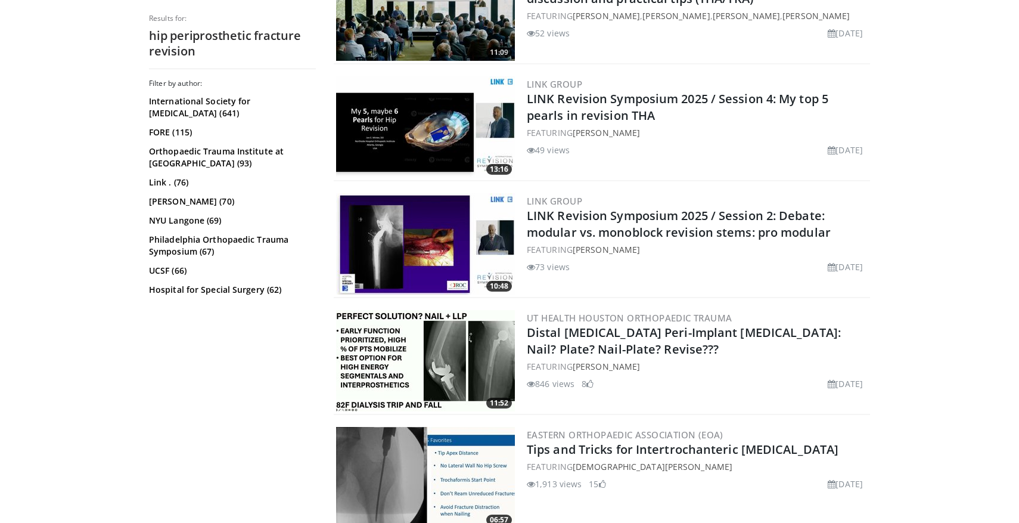
scroll to position [2809, 0]
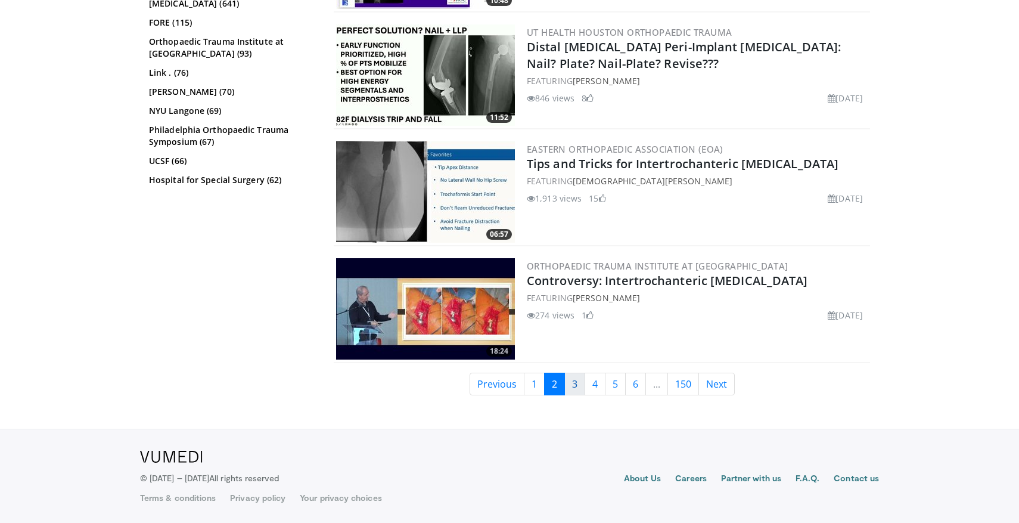
click at [579, 389] on link "3" at bounding box center [574, 383] width 21 height 23
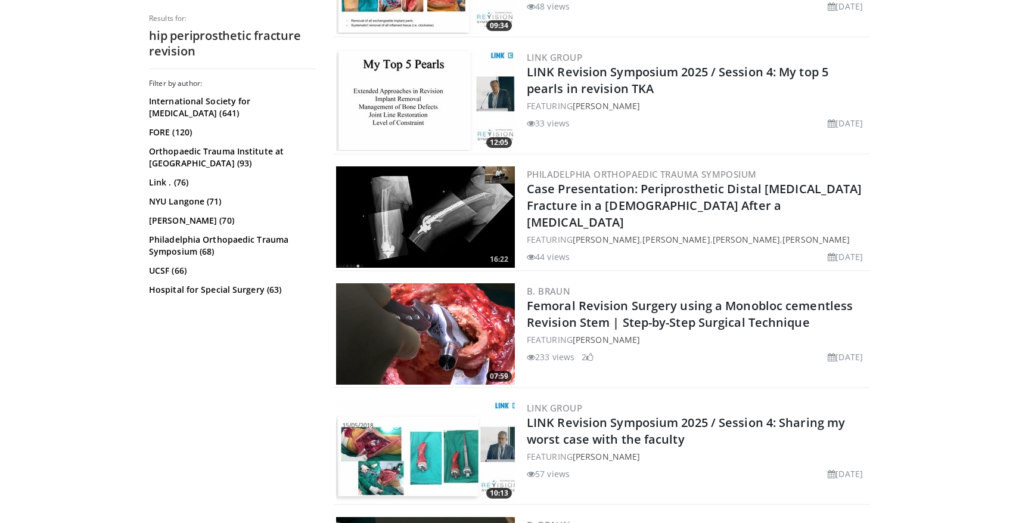
scroll to position [1492, 0]
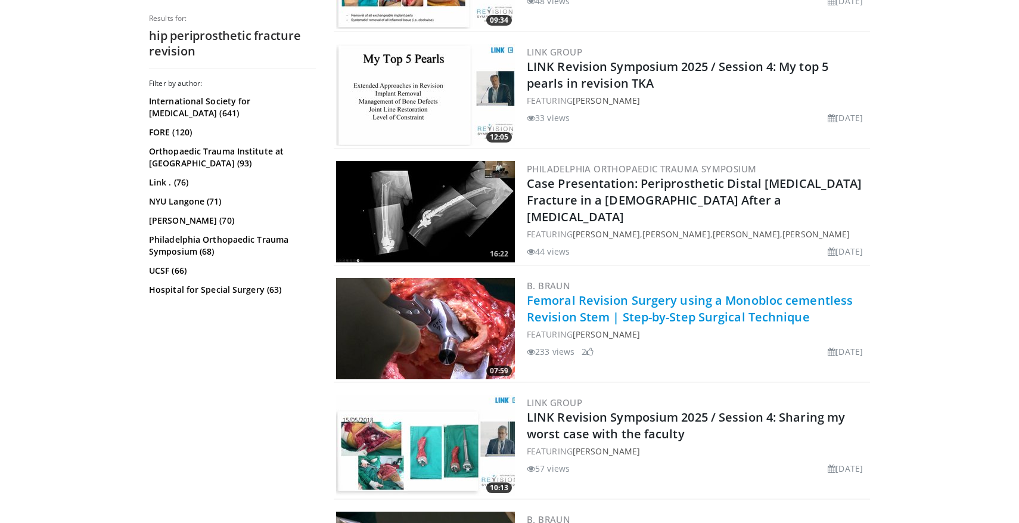
click at [669, 308] on link "Femoral Revision Surgery using a Monobloc cementless Revision Stem | Step-by-St…" at bounding box center [690, 308] width 326 height 33
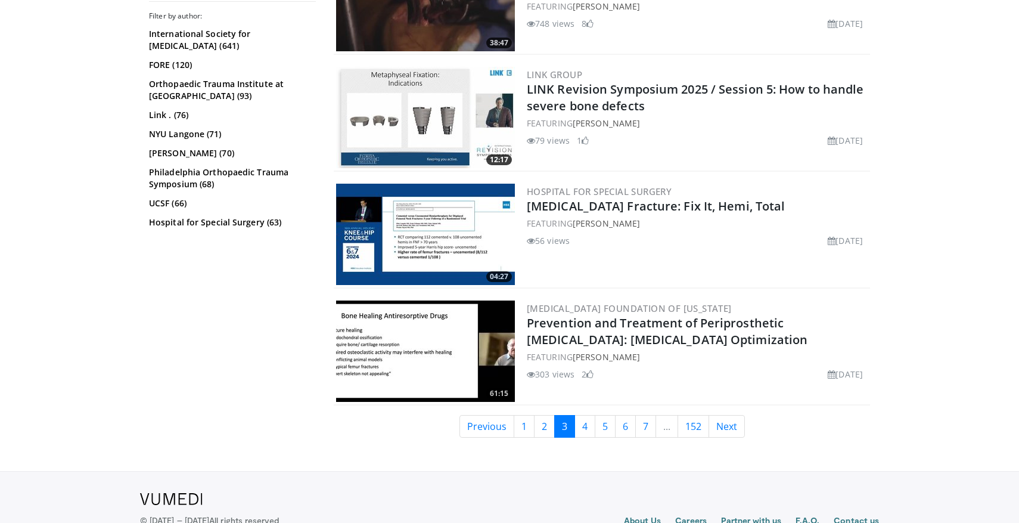
scroll to position [2876, 0]
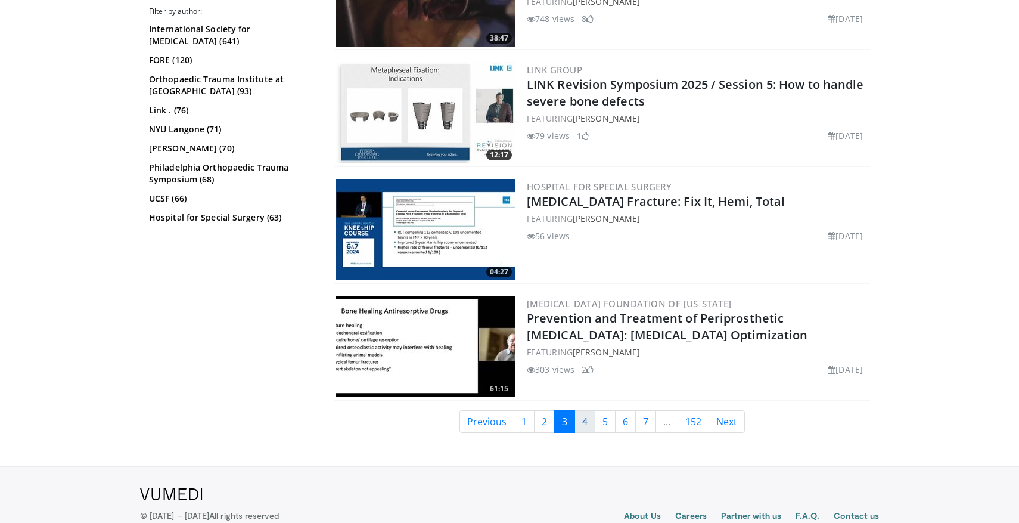
click at [590, 423] on link "4" at bounding box center [585, 421] width 21 height 23
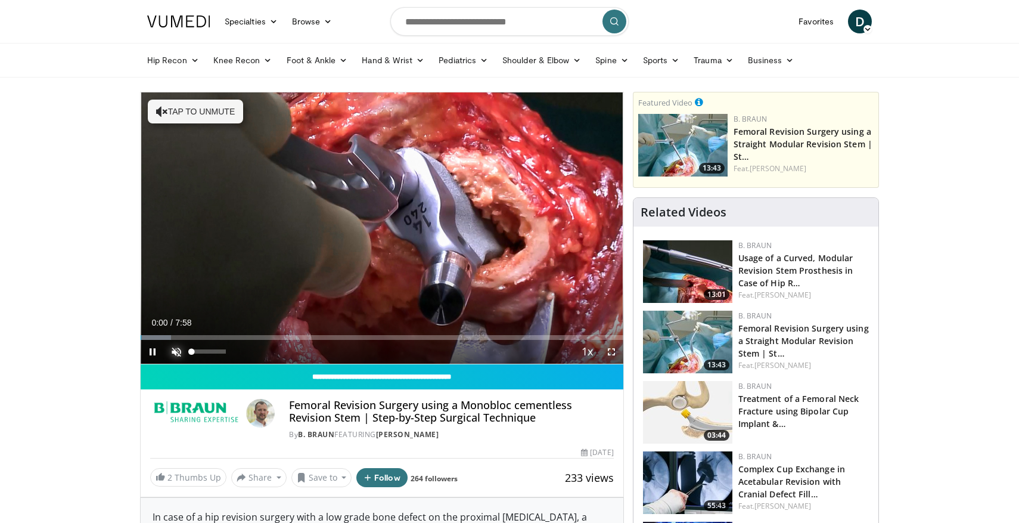
click at [171, 352] on span "Video Player" at bounding box center [176, 352] width 24 height 24
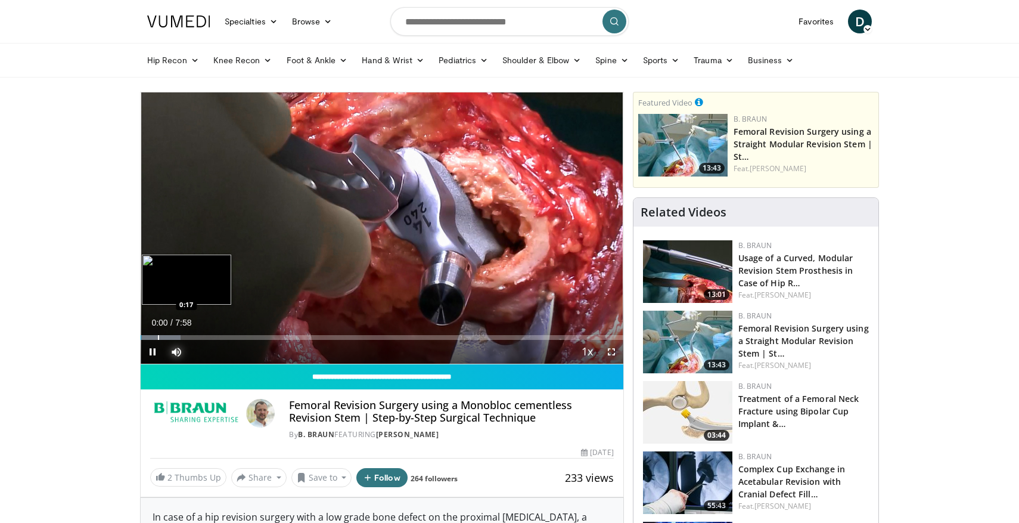
click at [159, 336] on div "Progress Bar" at bounding box center [158, 337] width 1 height 5
click at [181, 337] on div "Progress Bar" at bounding box center [179, 337] width 1 height 5
click at [215, 339] on div "Progress Bar" at bounding box center [214, 337] width 1 height 5
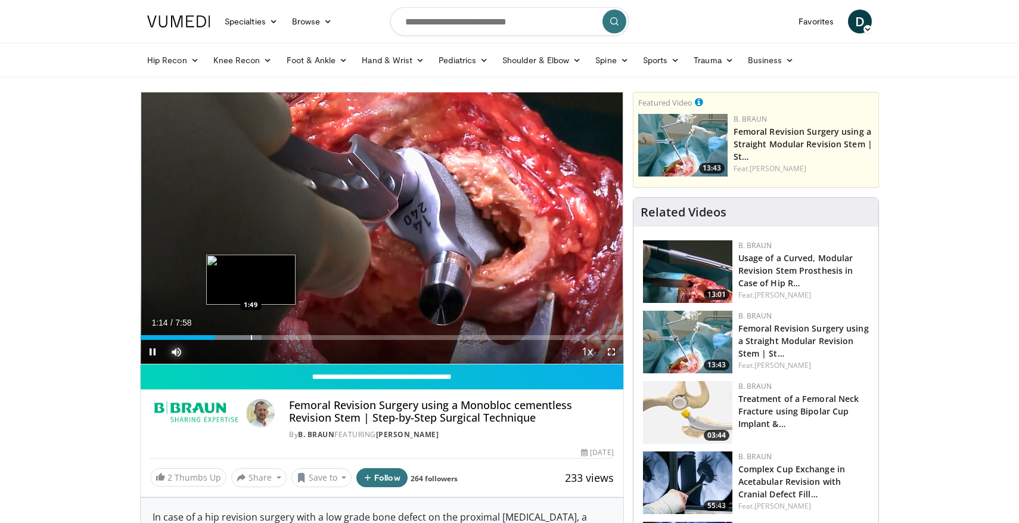
click at [252, 337] on div "Progress Bar" at bounding box center [251, 337] width 1 height 5
click at [243, 338] on div "Loaded : 31.37% 1:50 1:46" at bounding box center [382, 337] width 483 height 5
click at [225, 338] on div "Loaded : 35.55% 1:41 1:41" at bounding box center [382, 337] width 483 height 5
click at [216, 337] on div "Loaded : 35.55% 1:25 1:16" at bounding box center [382, 337] width 483 height 5
click at [267, 337] on div "Progress Bar" at bounding box center [266, 337] width 1 height 5
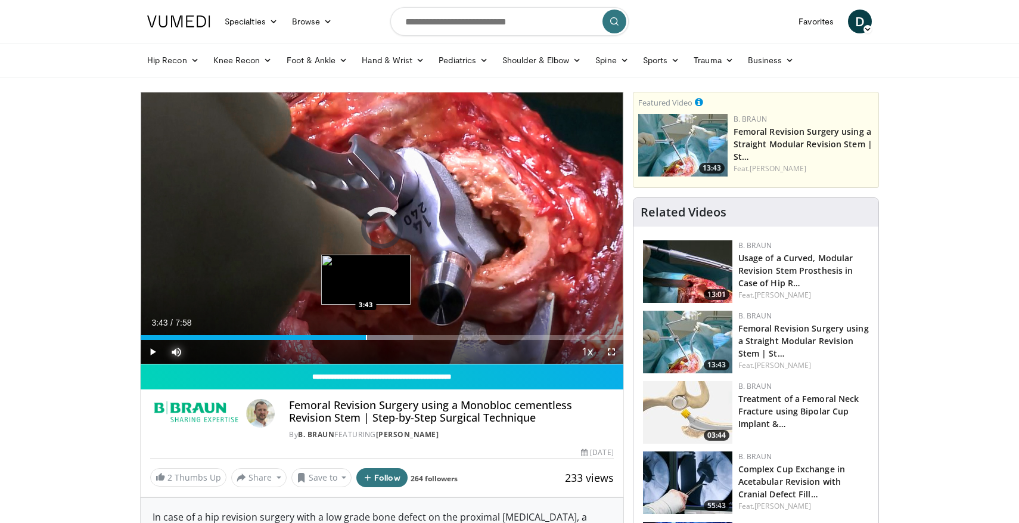
click at [366, 336] on div "Progress Bar" at bounding box center [366, 337] width 1 height 5
click at [372, 337] on div "Progress Bar" at bounding box center [371, 337] width 1 height 5
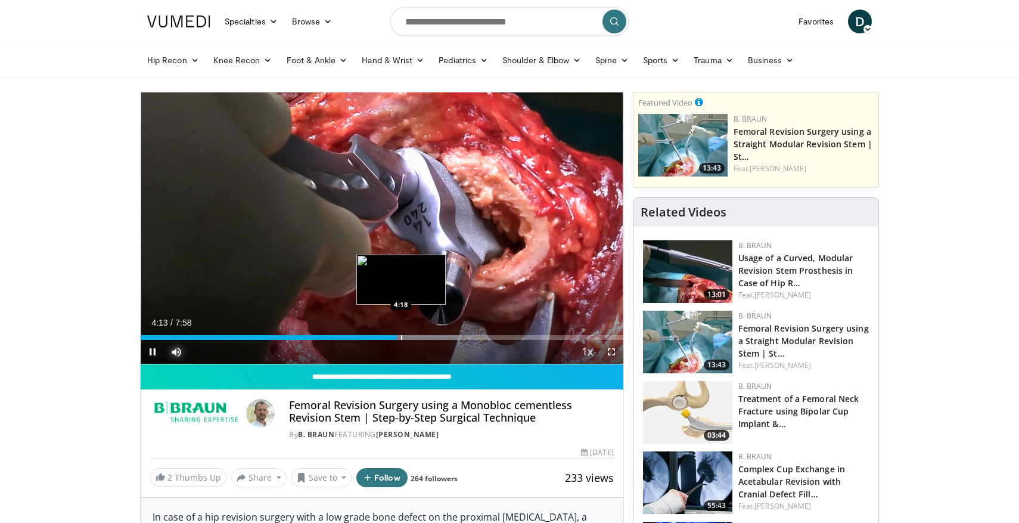
click at [402, 338] on div "Progress Bar" at bounding box center [401, 337] width 1 height 5
click at [412, 336] on div "Progress Bar" at bounding box center [412, 337] width 1 height 5
click at [417, 336] on div "Progress Bar" at bounding box center [417, 337] width 1 height 5
click at [426, 336] on div "Loaded : 70.51% 4:34 4:42" at bounding box center [382, 337] width 483 height 5
click at [430, 336] on div "Progress Bar" at bounding box center [429, 337] width 1 height 5
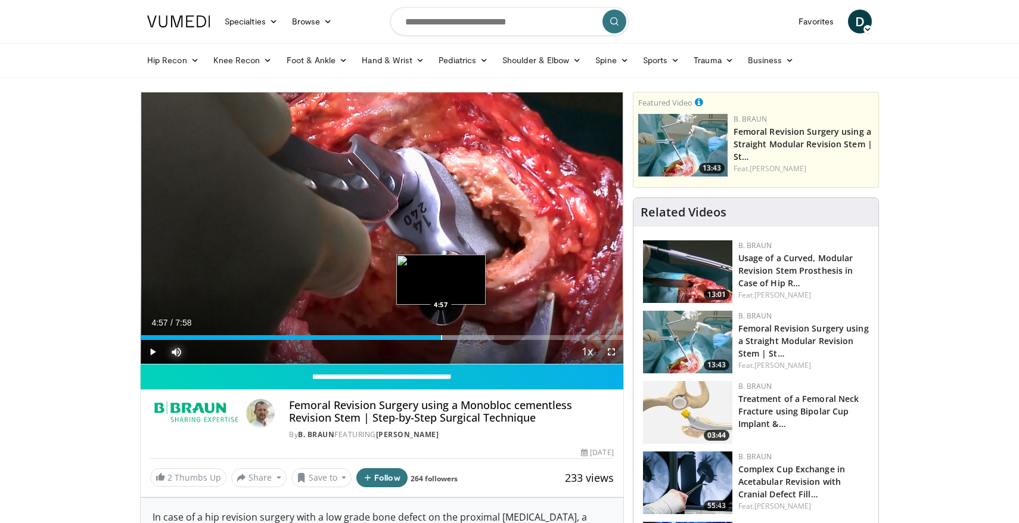
click at [441, 337] on div "Progress Bar" at bounding box center [441, 337] width 1 height 5
click at [451, 336] on div "Progress Bar" at bounding box center [451, 337] width 1 height 5
click at [464, 336] on div "Progress Bar" at bounding box center [464, 337] width 1 height 5
click at [474, 336] on div "Progress Bar" at bounding box center [474, 337] width 1 height 5
click at [479, 336] on div "Progress Bar" at bounding box center [478, 337] width 1 height 5
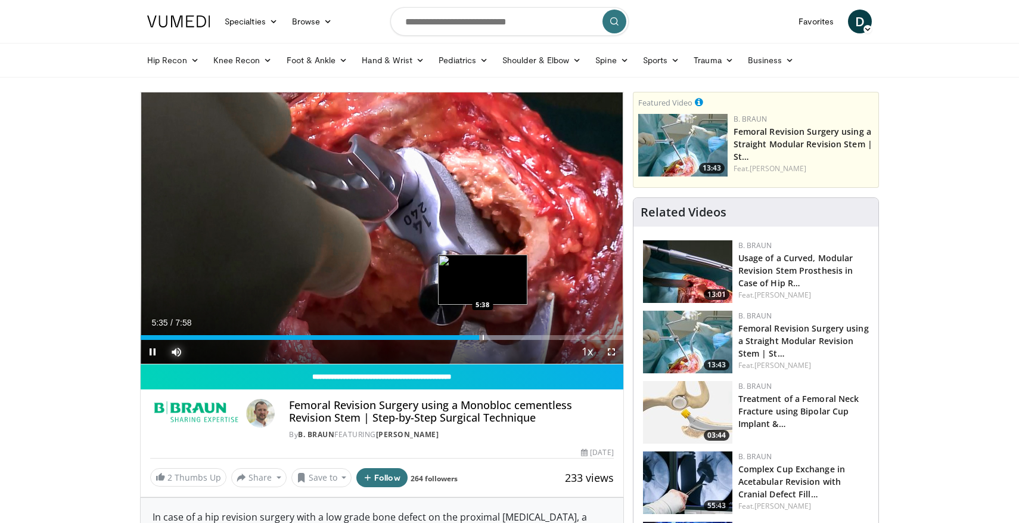
click at [484, 337] on div "Progress Bar" at bounding box center [483, 337] width 1 height 5
click at [514, 337] on div "Progress Bar" at bounding box center [513, 337] width 1 height 5
click at [524, 337] on div "Progress Bar" at bounding box center [524, 337] width 1 height 5
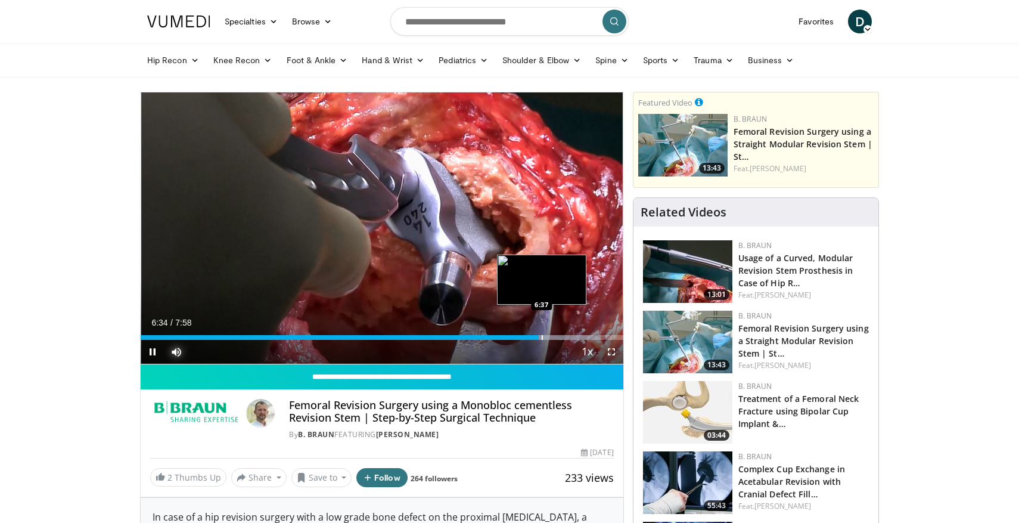
click at [542, 337] on div "Progress Bar" at bounding box center [542, 337] width 1 height 5
click at [549, 337] on div "Progress Bar" at bounding box center [549, 337] width 1 height 5
click at [560, 337] on div "Progress Bar" at bounding box center [560, 337] width 1 height 5
click at [595, 337] on div "Progress Bar" at bounding box center [595, 337] width 1 height 5
click at [604, 338] on div "Progress Bar" at bounding box center [604, 337] width 1 height 5
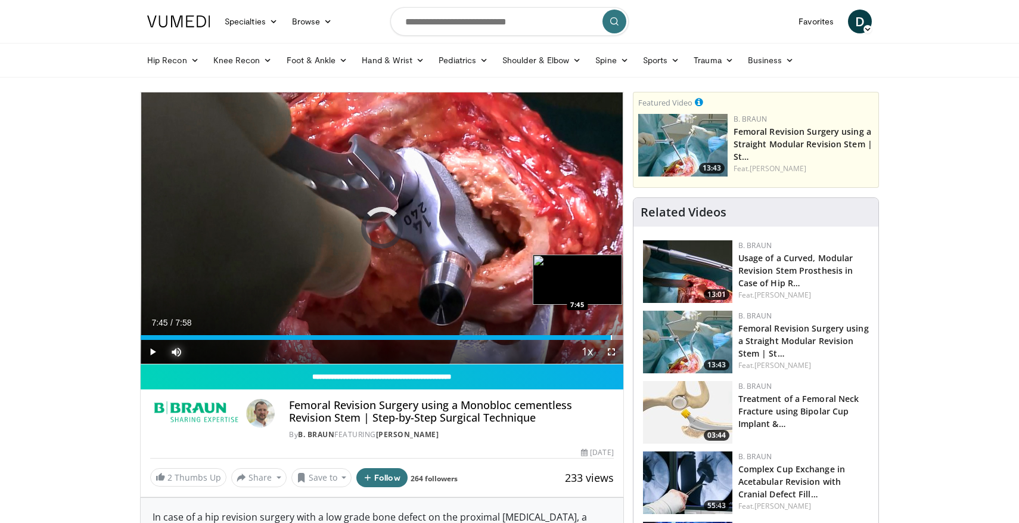
click at [611, 339] on div "Progress Bar" at bounding box center [611, 337] width 1 height 5
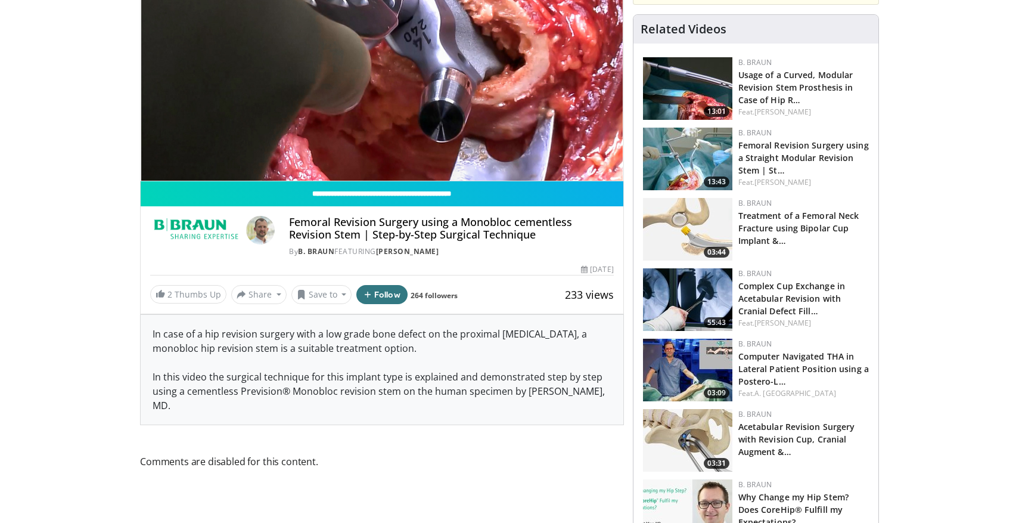
scroll to position [296, 0]
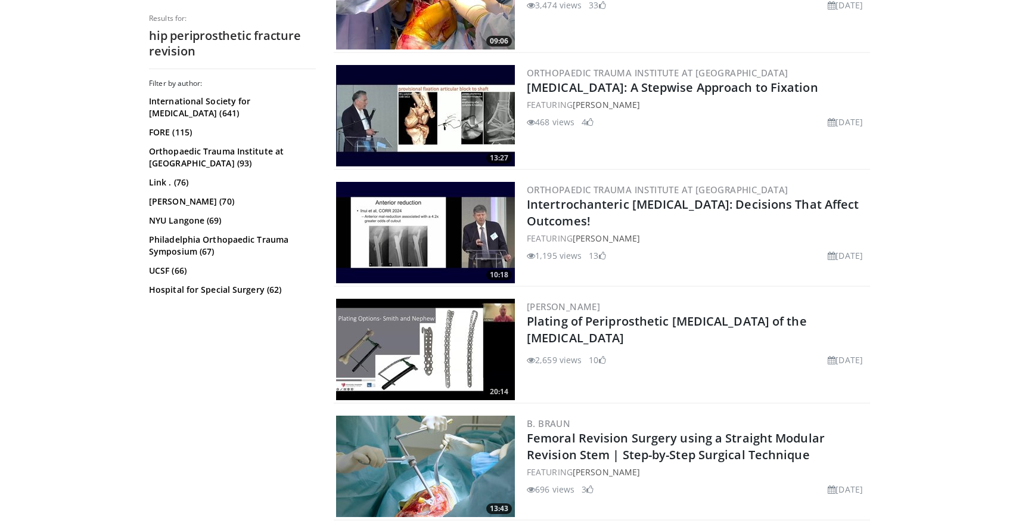
scroll to position [2797, 0]
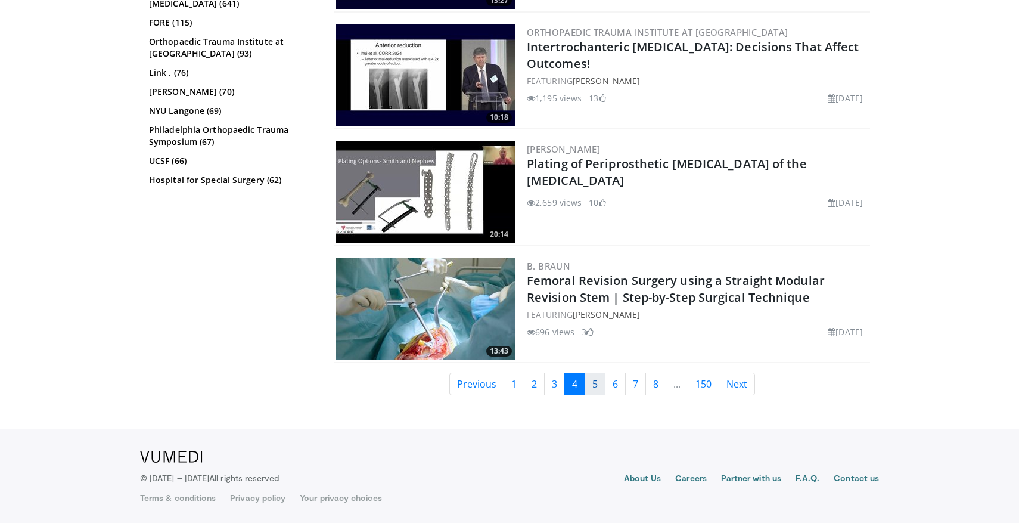
click at [597, 385] on link "5" at bounding box center [595, 383] width 21 height 23
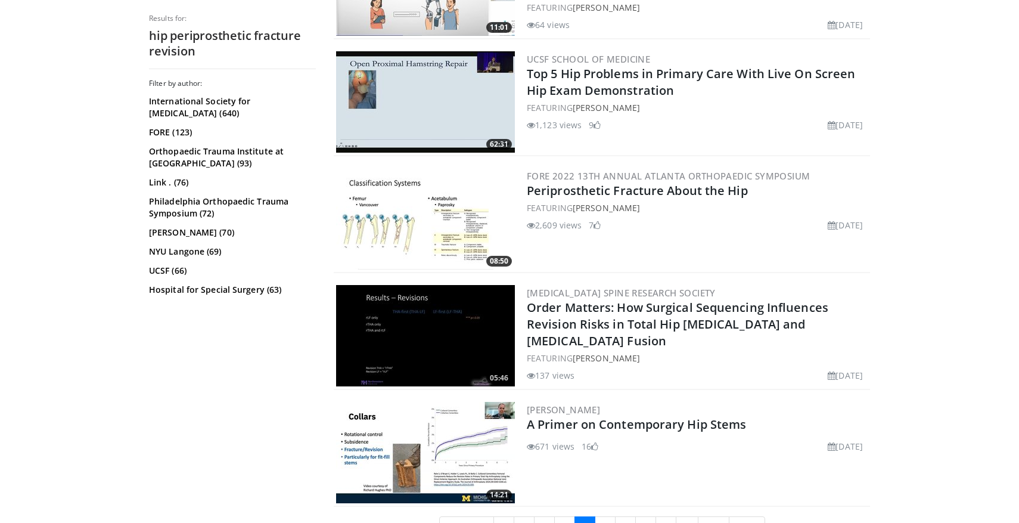
scroll to position [2803, 0]
